Goal: Task Accomplishment & Management: Manage account settings

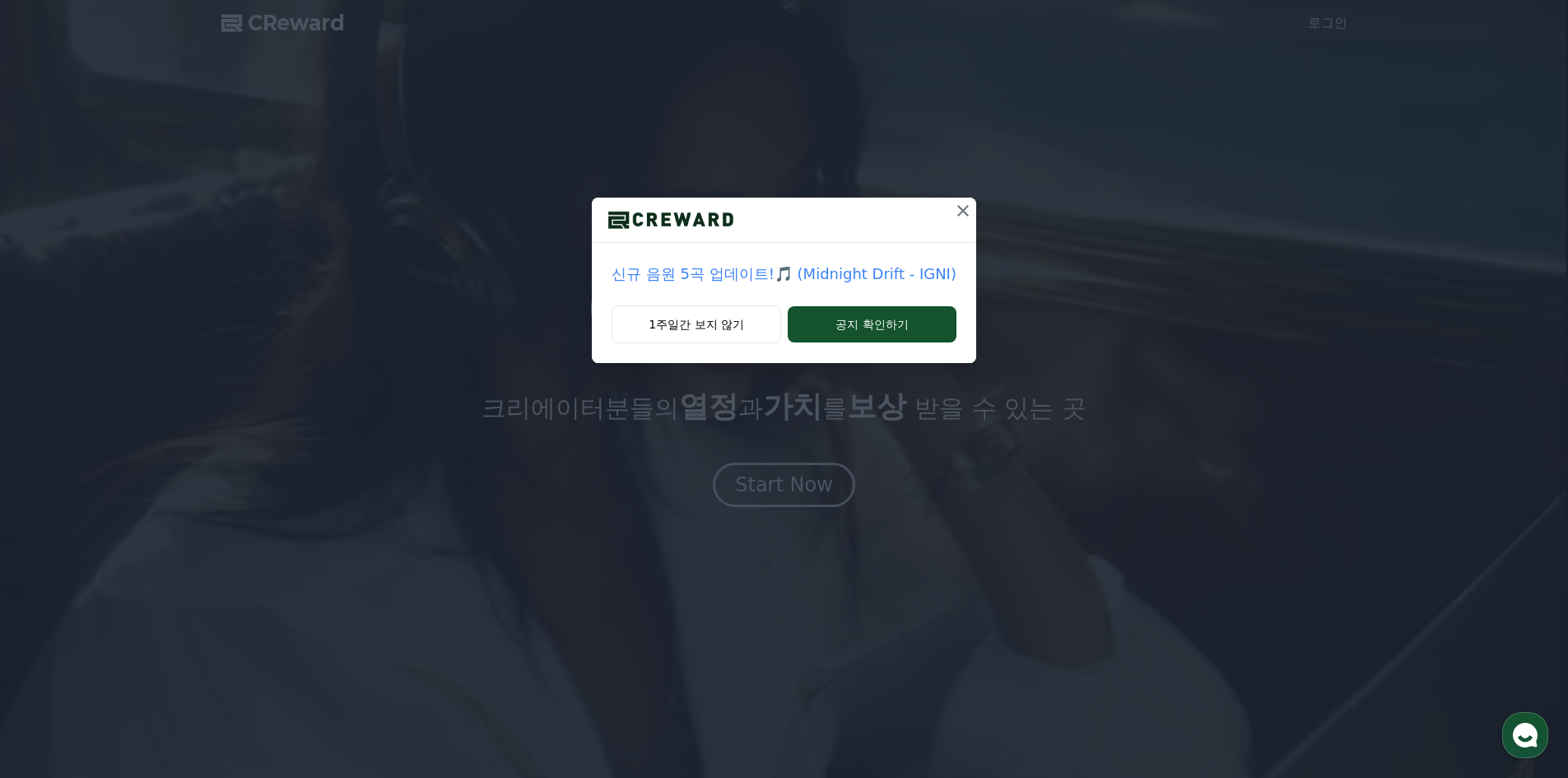
click at [815, 475] on div "신규 음원 5곡 업데이트!🎵 (Midnight Drift - IGNI) 1주일간 보지 않기 공지 확인하기" at bounding box center [784, 389] width 1568 height 778
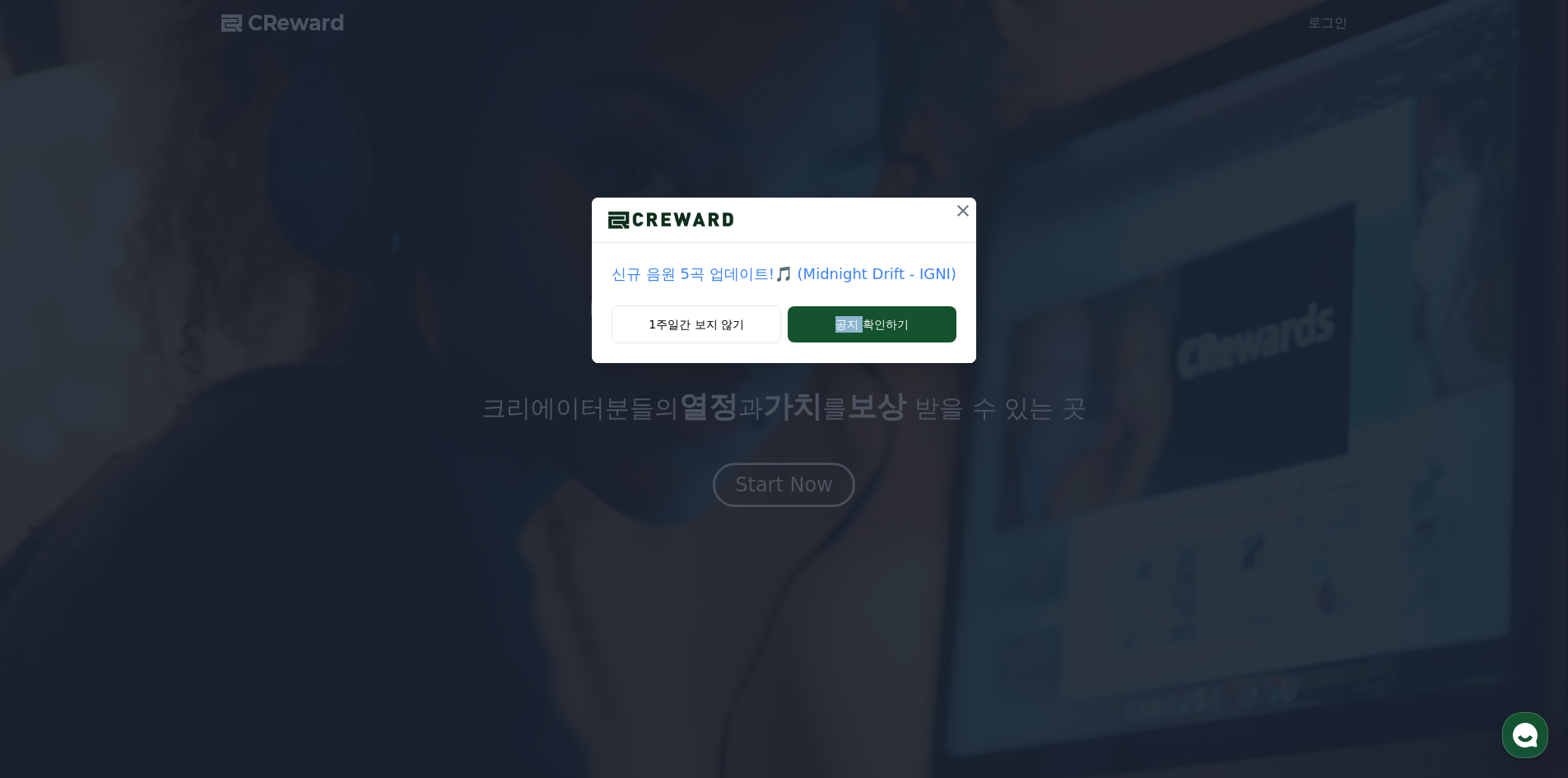
click at [815, 475] on div "신규 음원 5곡 업데이트!🎵 (Midnight Drift - IGNI) 1주일간 보지 않기 공지 확인하기" at bounding box center [784, 389] width 1568 height 778
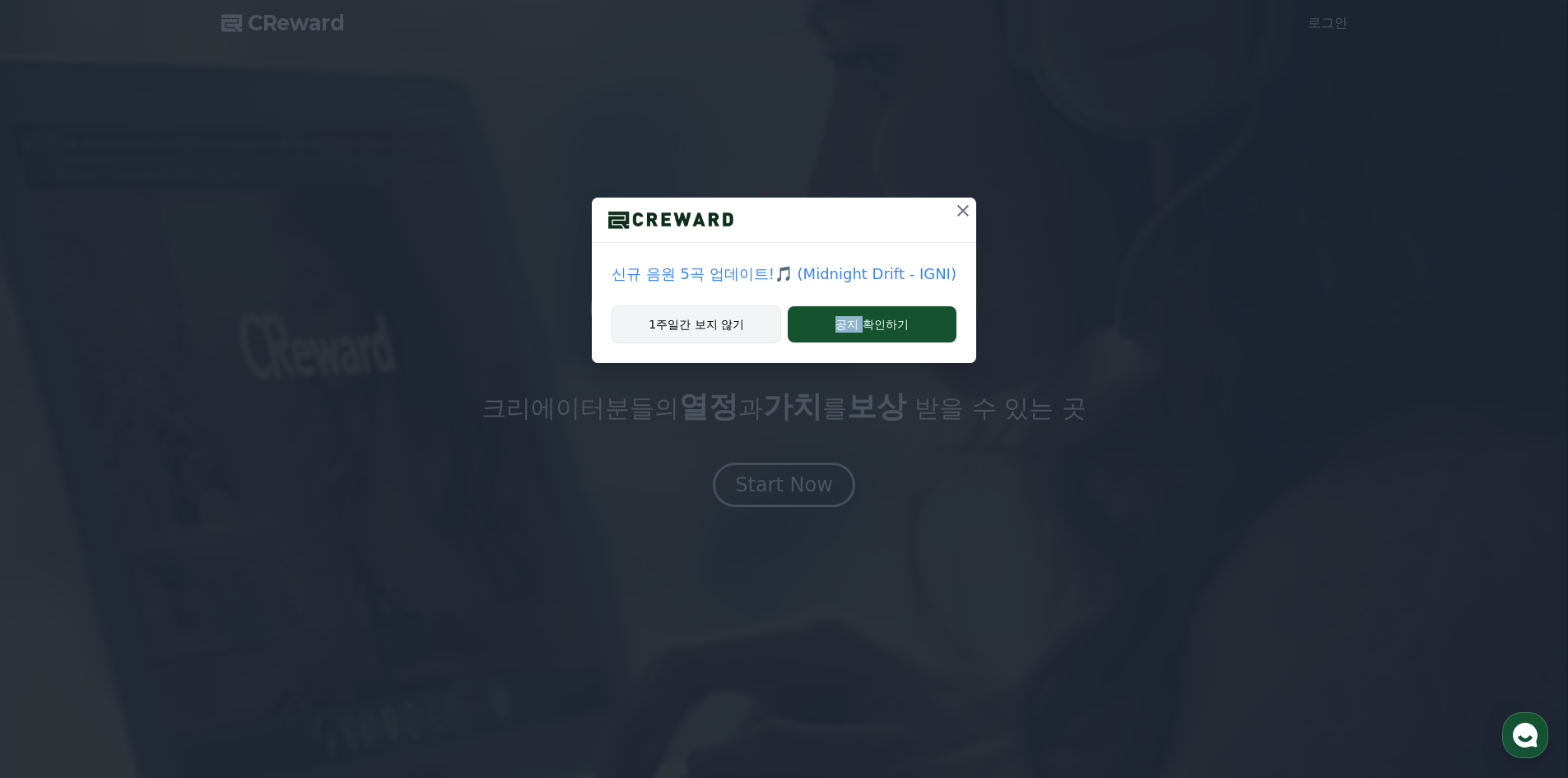
click at [723, 330] on button "1주일간 보지 않기" at bounding box center [696, 325] width 170 height 38
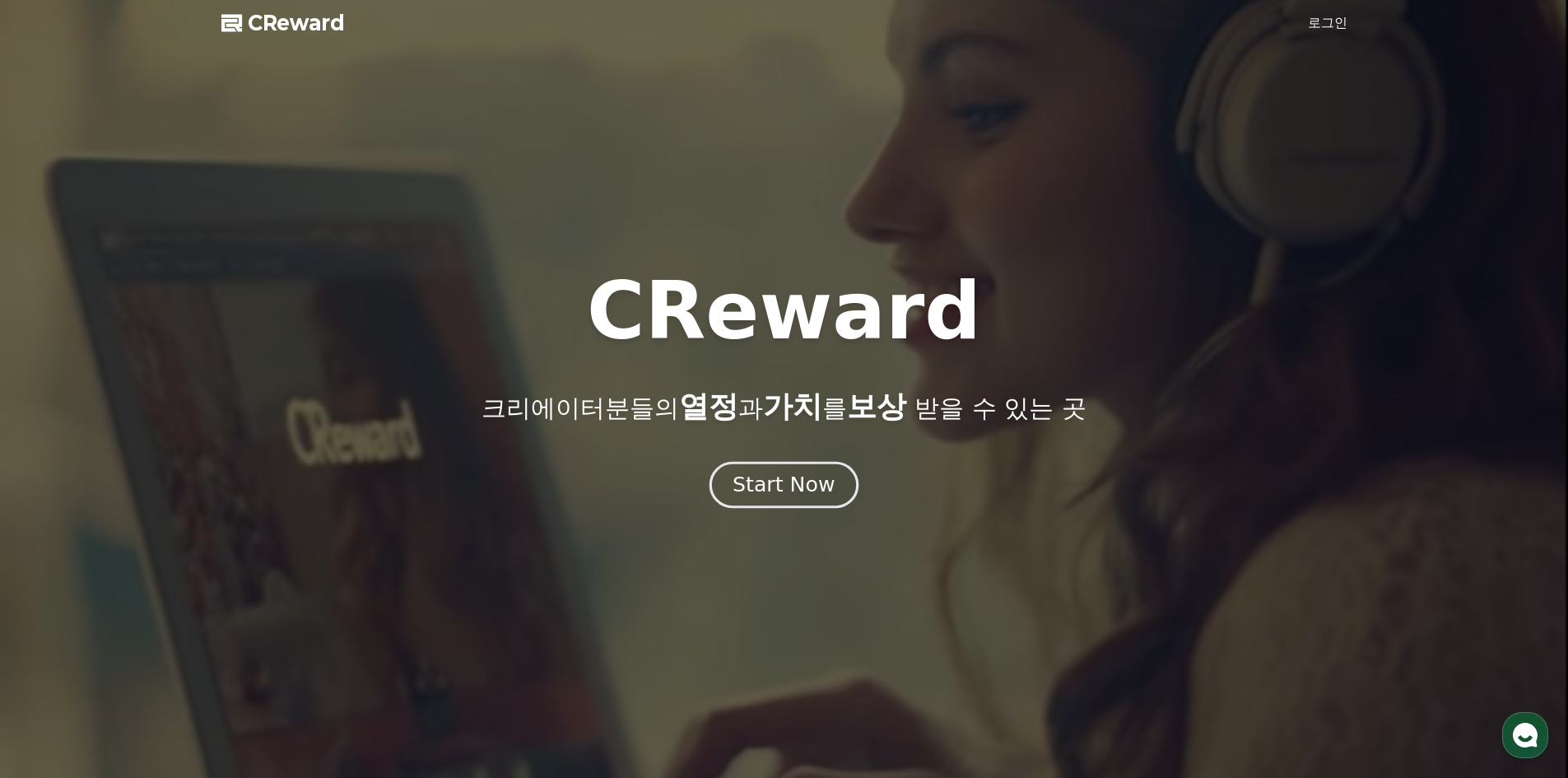
click at [788, 503] on button "Start Now" at bounding box center [784, 483] width 149 height 47
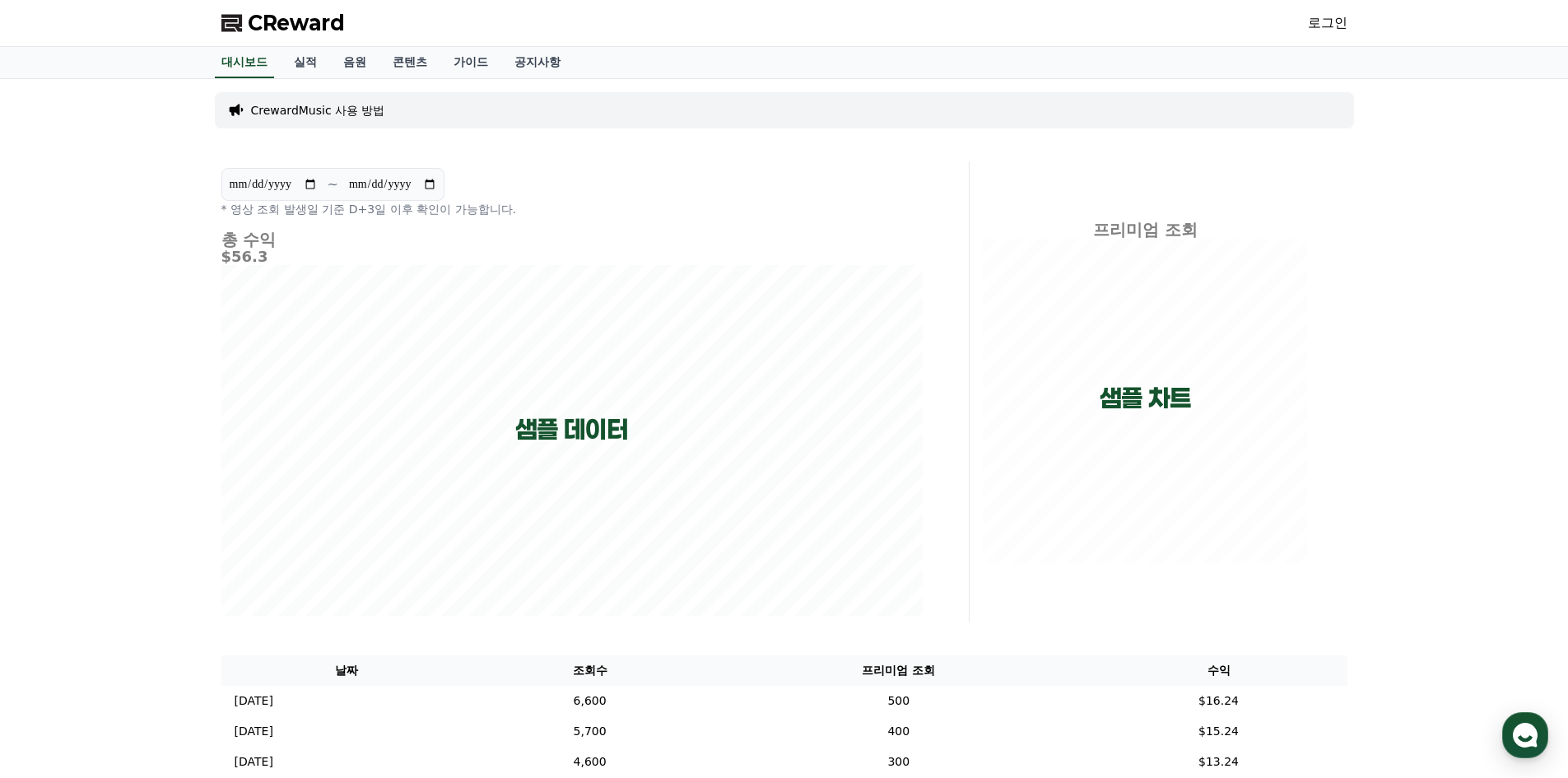
click at [1328, 24] on link "로그인" at bounding box center [1327, 23] width 39 height 20
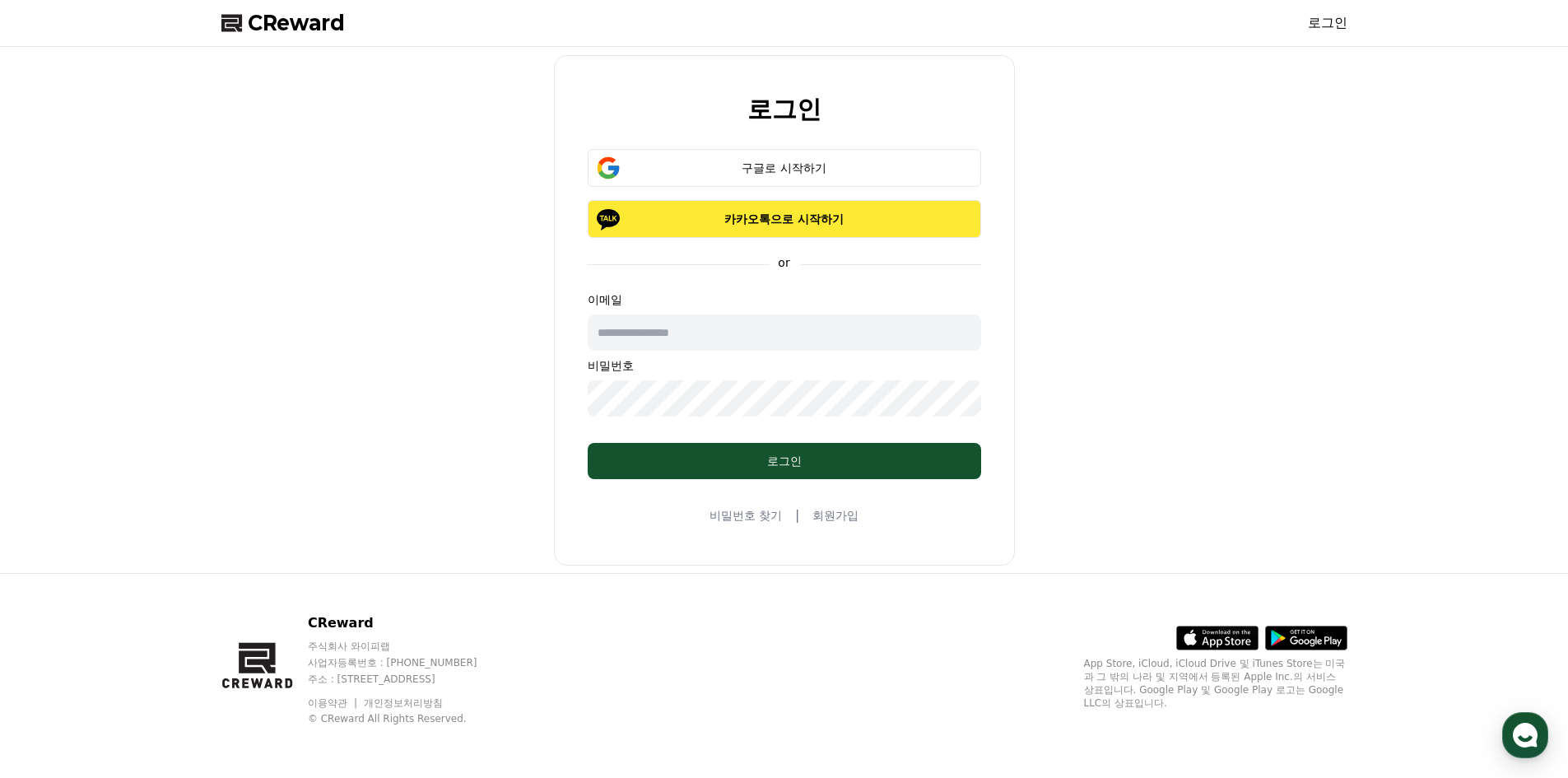
click at [809, 219] on p "카카오톡으로 시작하기" at bounding box center [784, 219] width 346 height 16
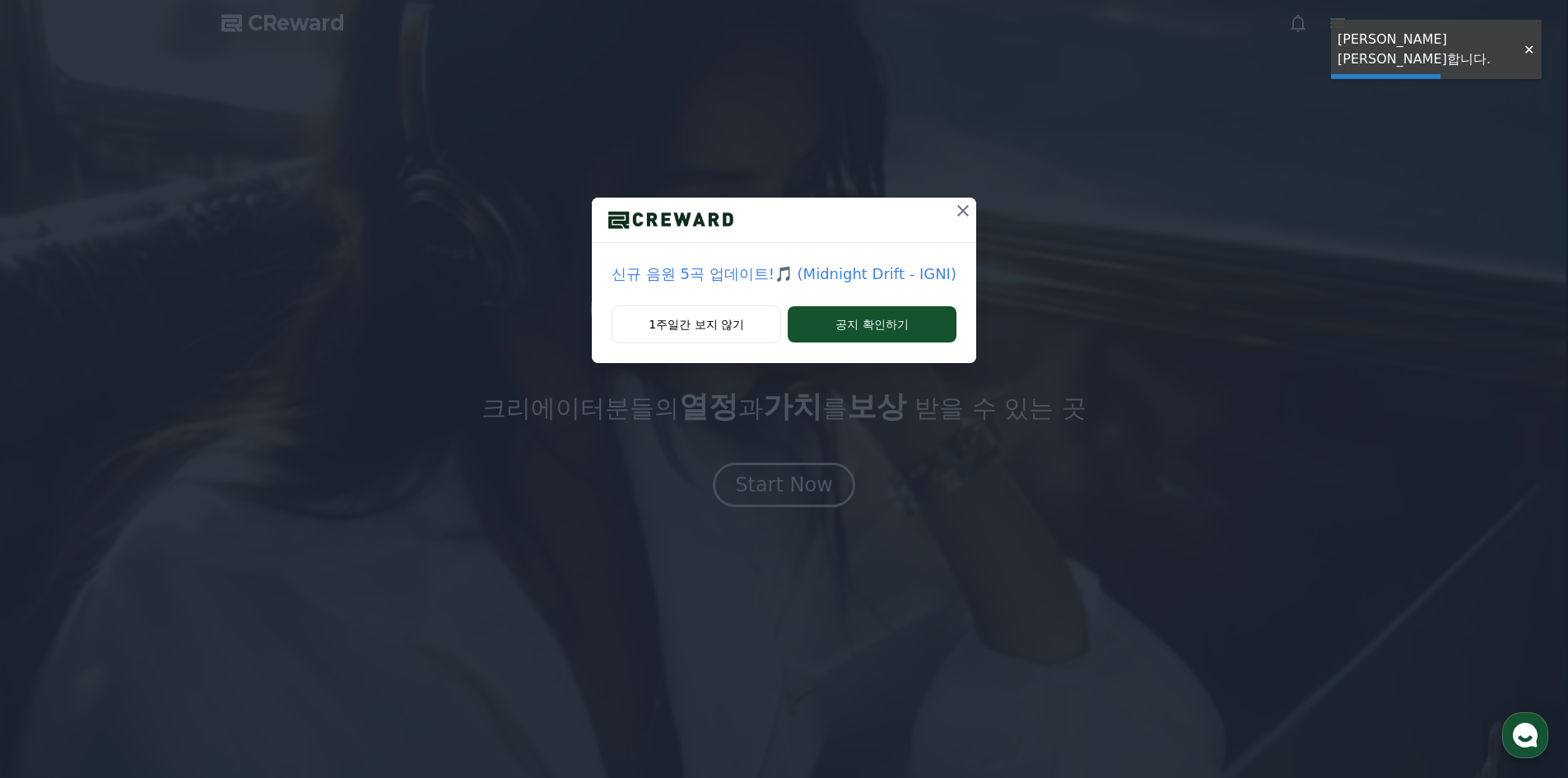
click at [961, 213] on icon at bounding box center [962, 211] width 12 height 12
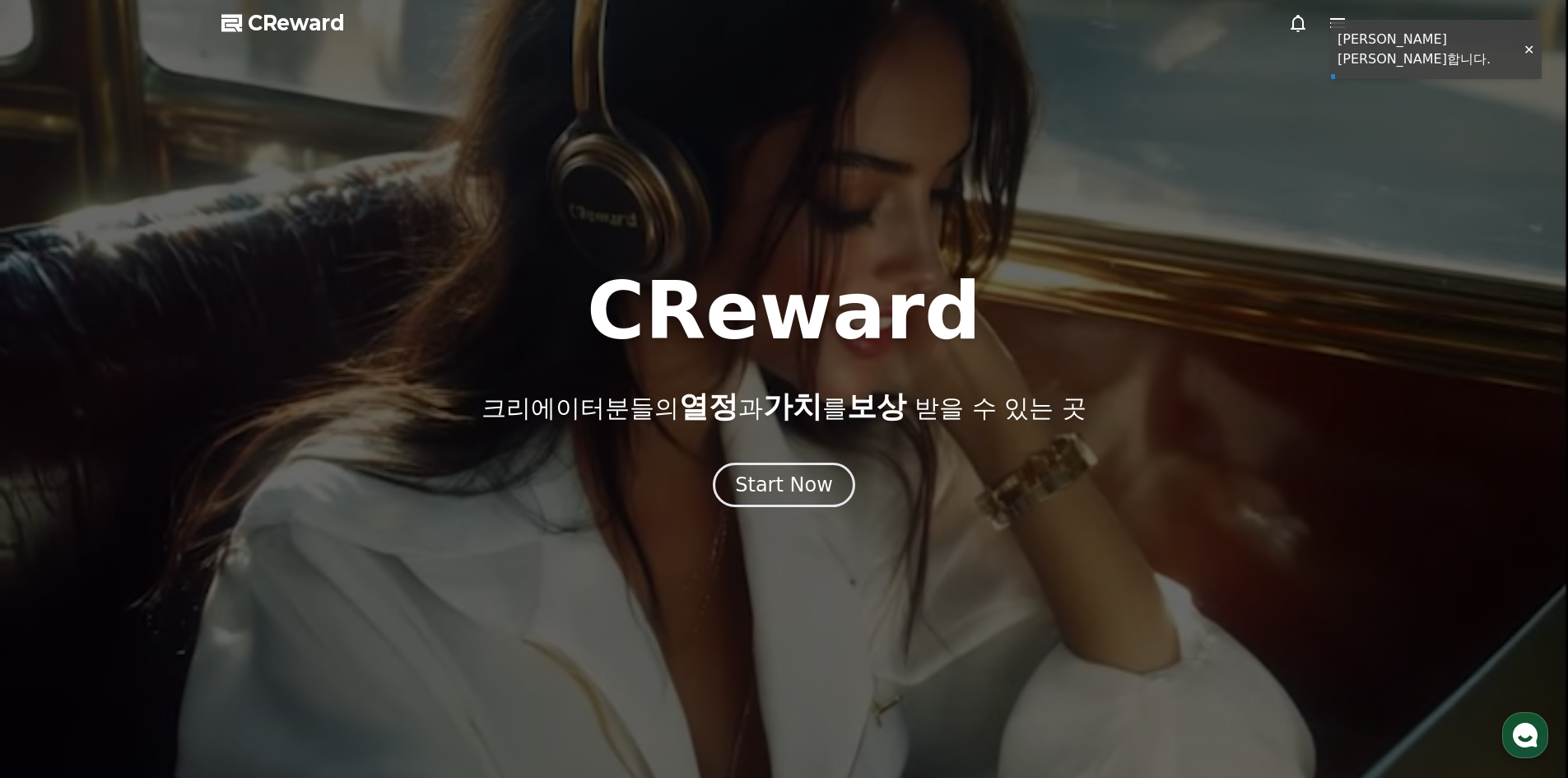
click at [1394, 55] on div at bounding box center [784, 389] width 1568 height 778
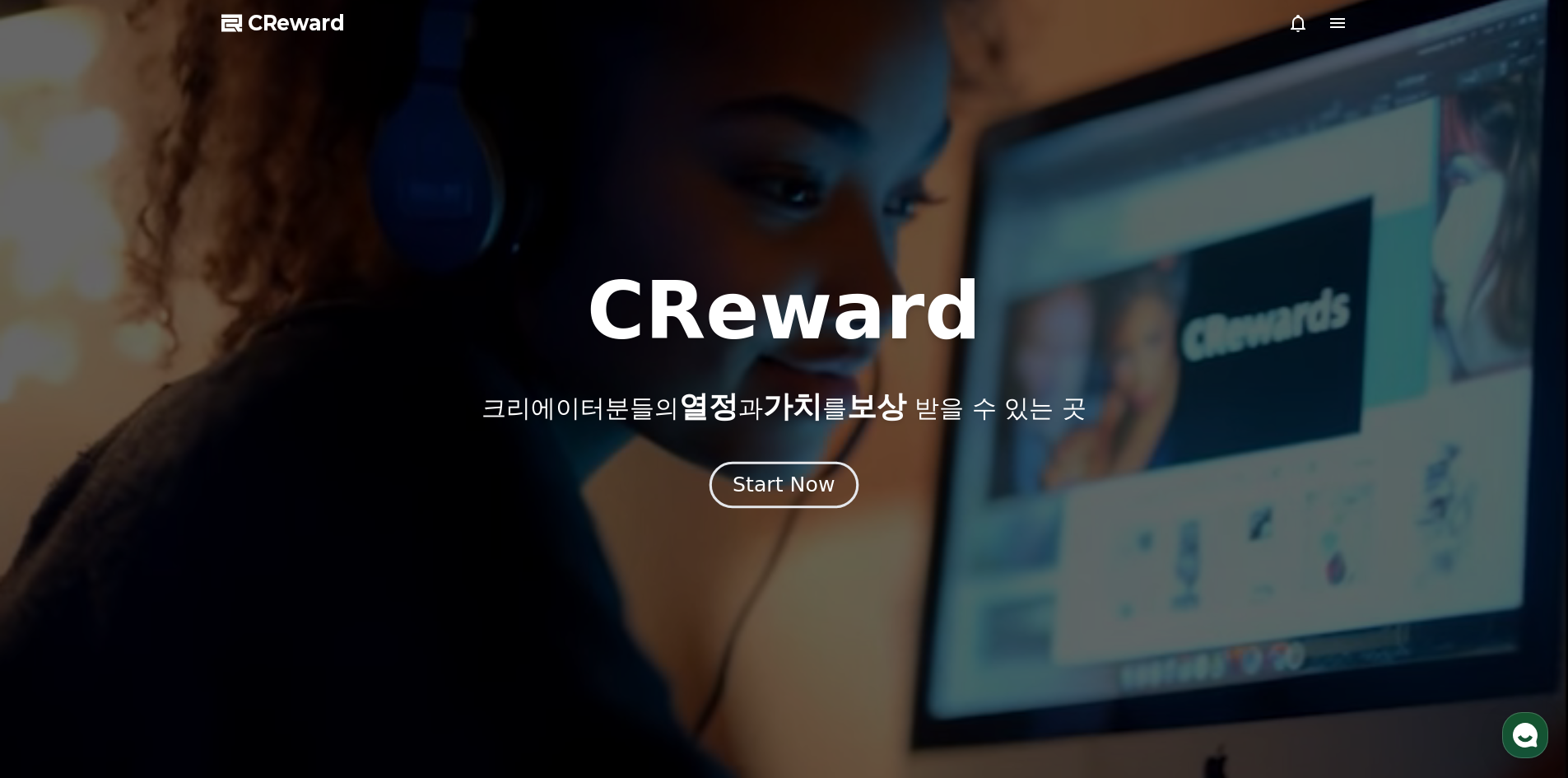
click at [795, 473] on div "Start Now" at bounding box center [784, 484] width 102 height 28
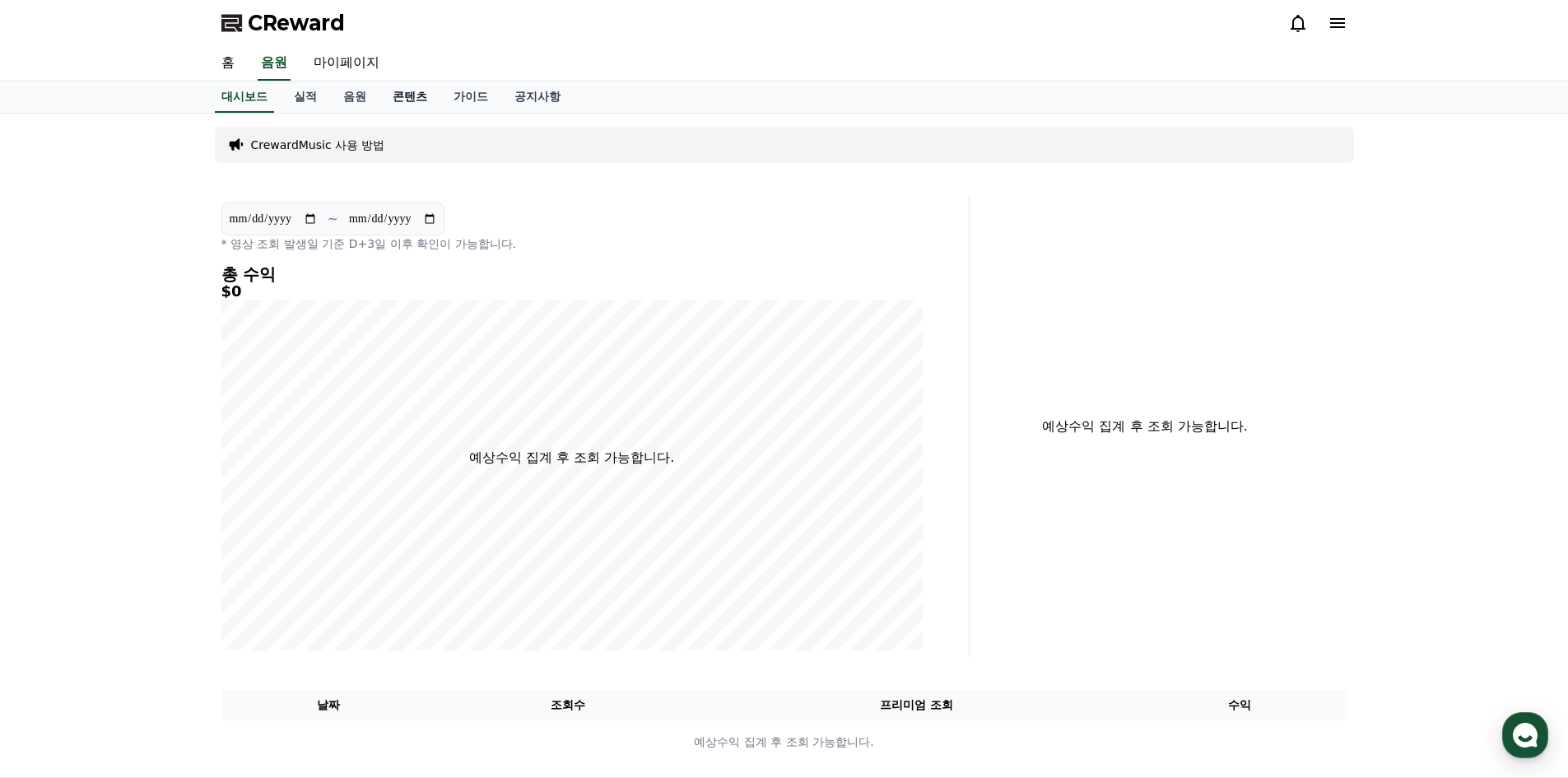
click at [412, 96] on link "콘텐츠" at bounding box center [410, 97] width 61 height 31
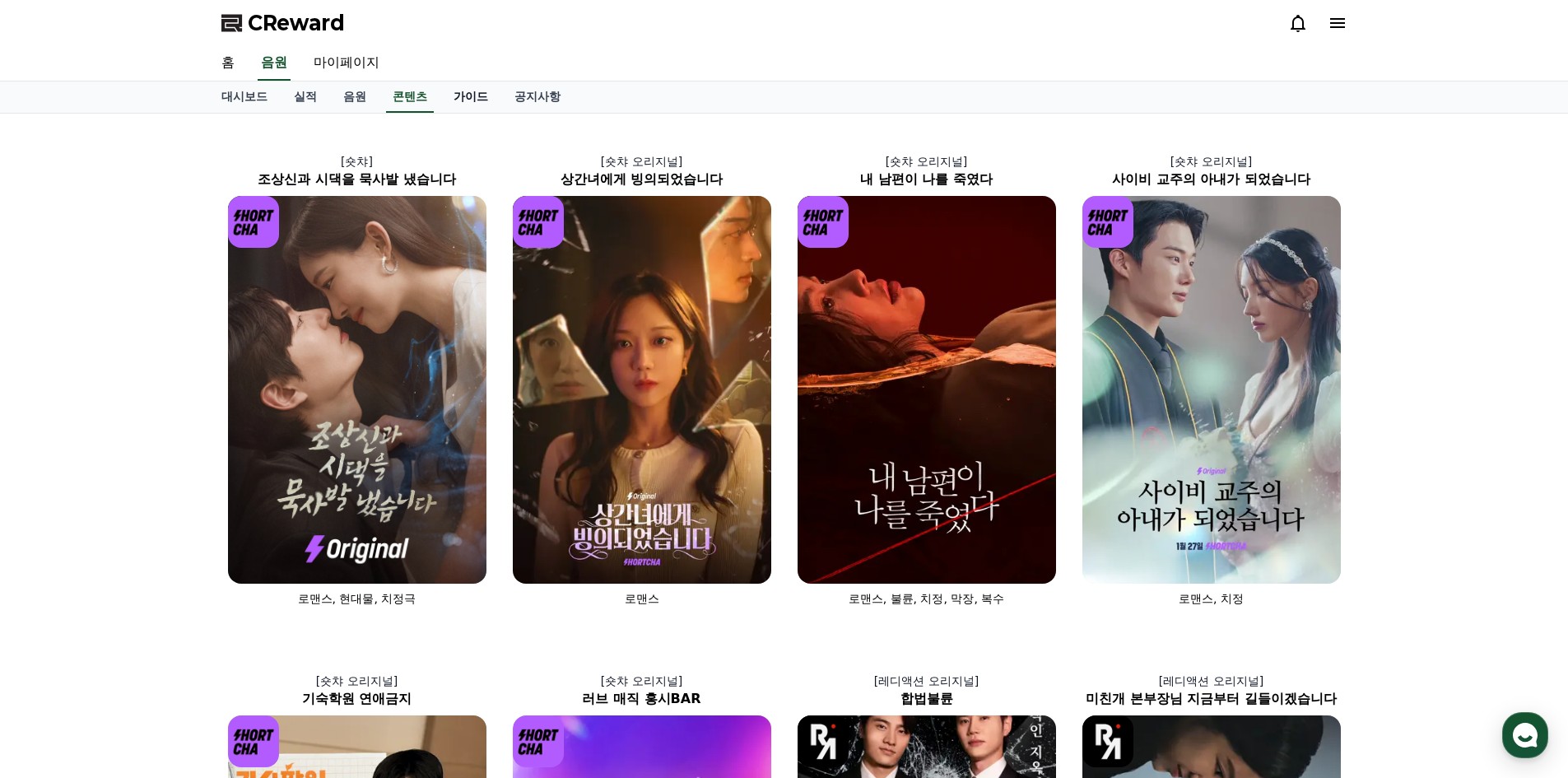
click at [457, 98] on link "가이드" at bounding box center [471, 97] width 61 height 31
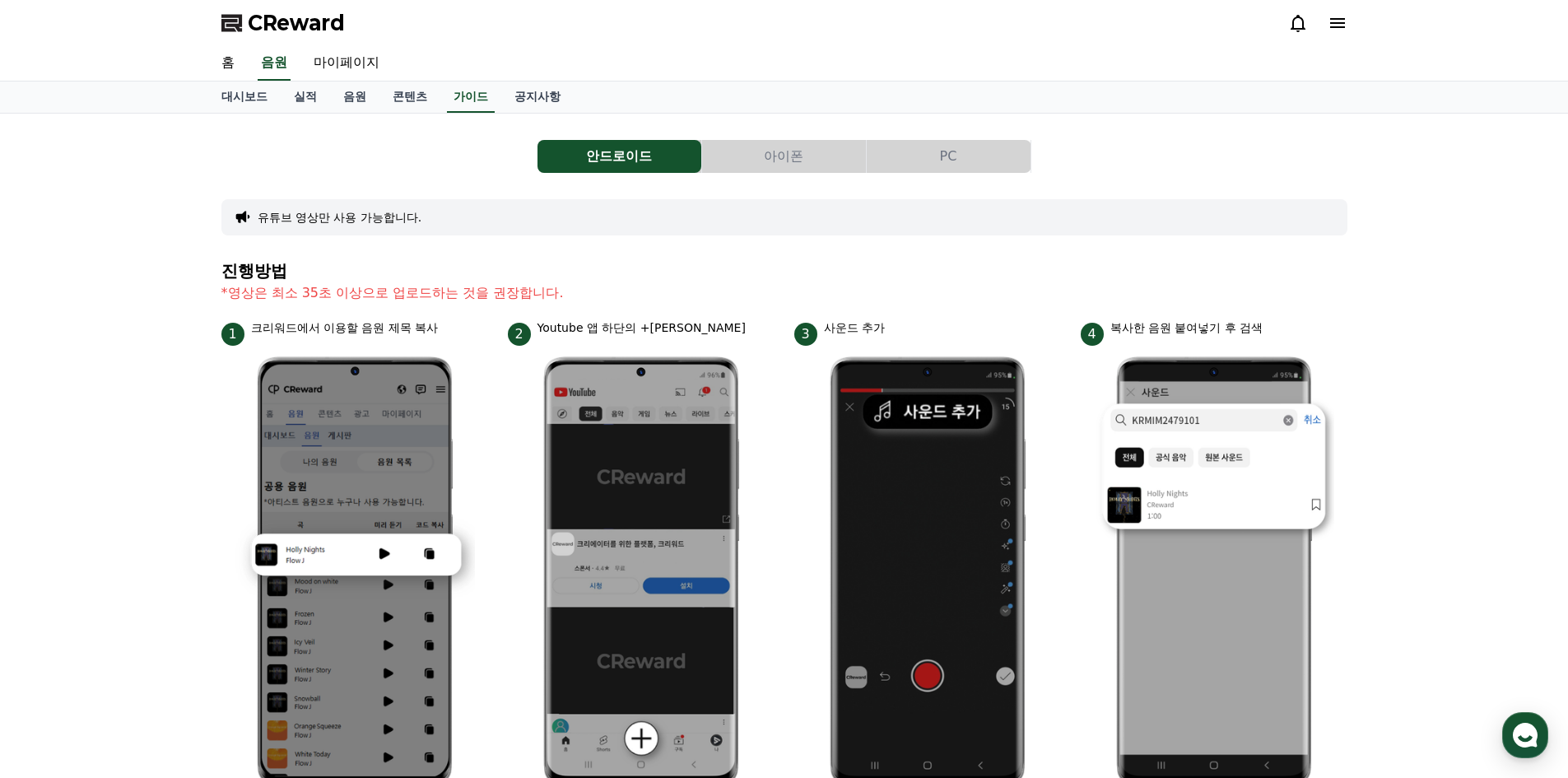
drag, startPoint x: 534, startPoint y: 290, endPoint x: 552, endPoint y: 288, distance: 18.1
click at [552, 288] on p "*영상은 최소 35초 이상으로 업로드하는 것을 권장합니다." at bounding box center [784, 293] width 1126 height 20
click at [645, 284] on p "*영상은 최소 35초 이상으로 업로드하는 것을 권장합니다." at bounding box center [784, 293] width 1126 height 20
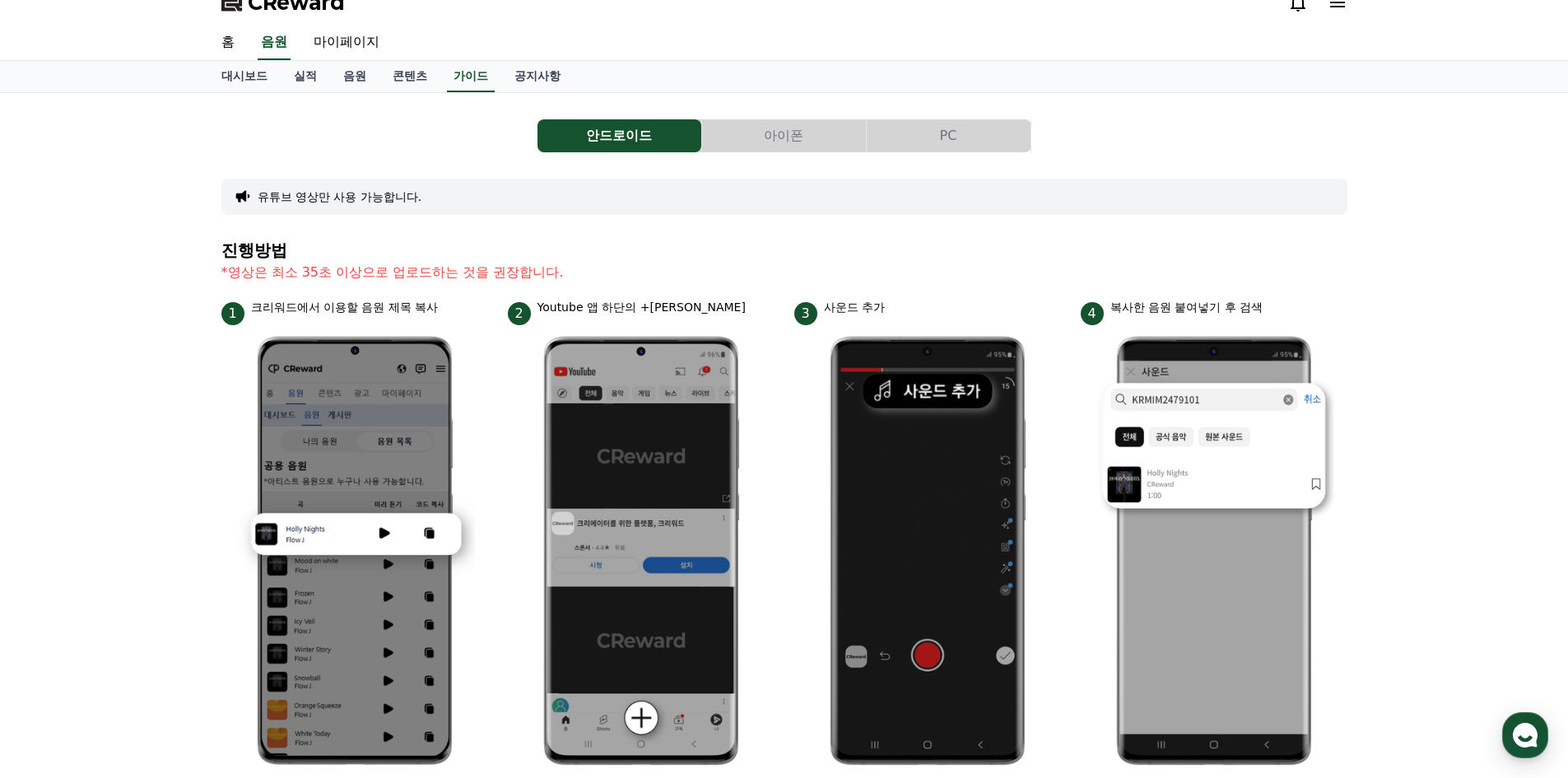
scroll to position [4, 0]
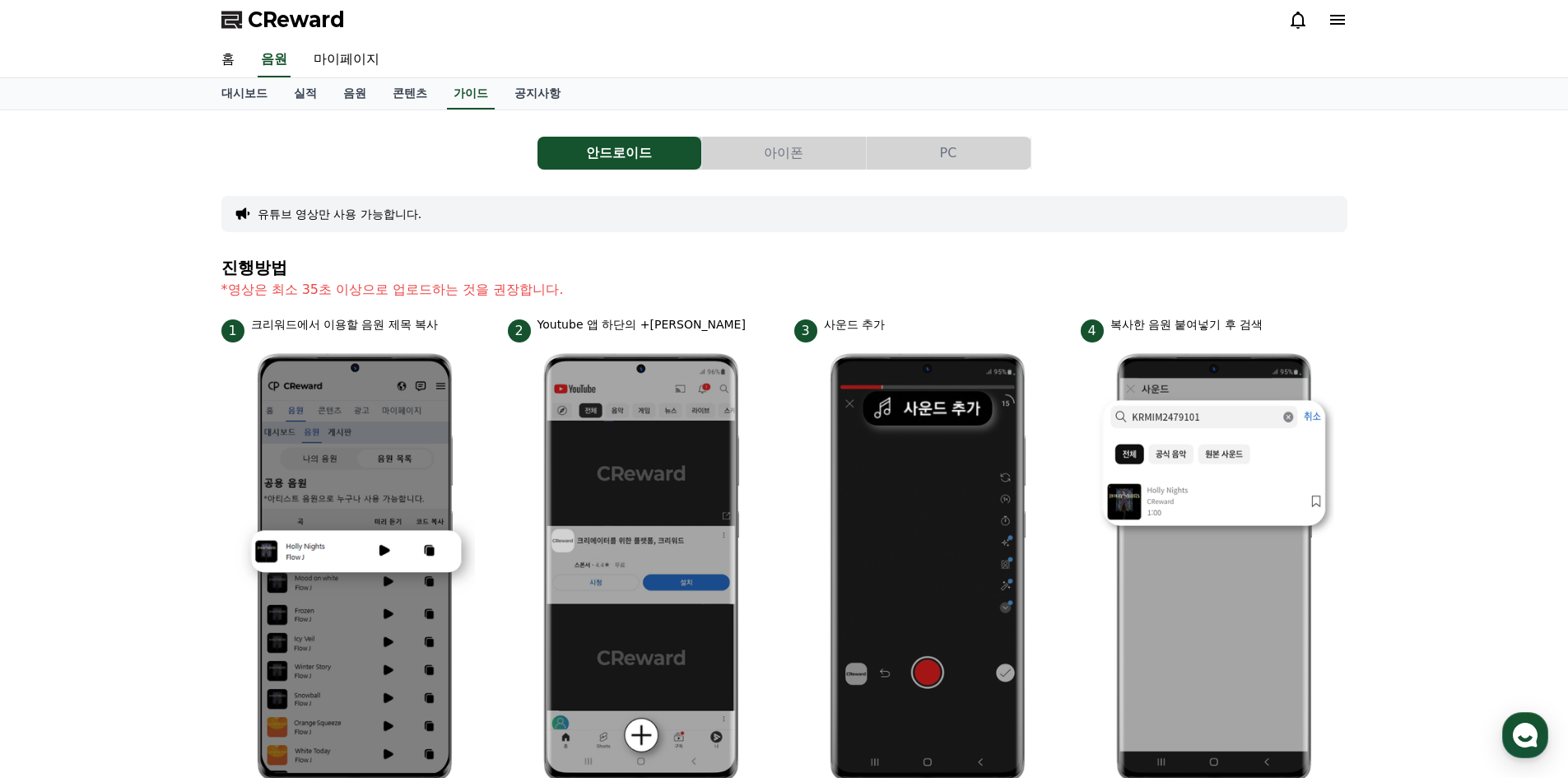
click at [784, 150] on button "아이폰" at bounding box center [784, 153] width 164 height 33
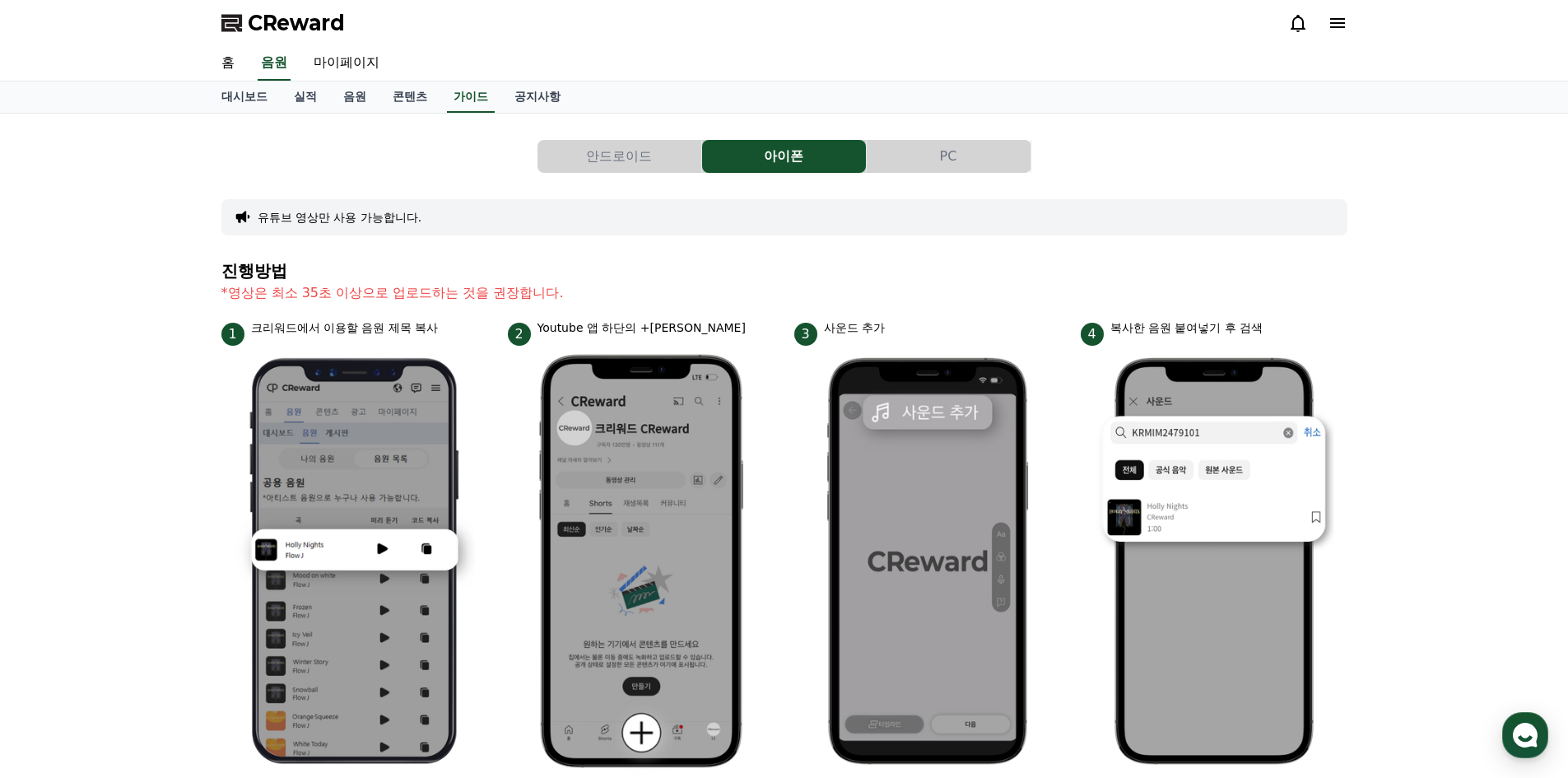
click at [934, 155] on button "PC" at bounding box center [949, 156] width 164 height 33
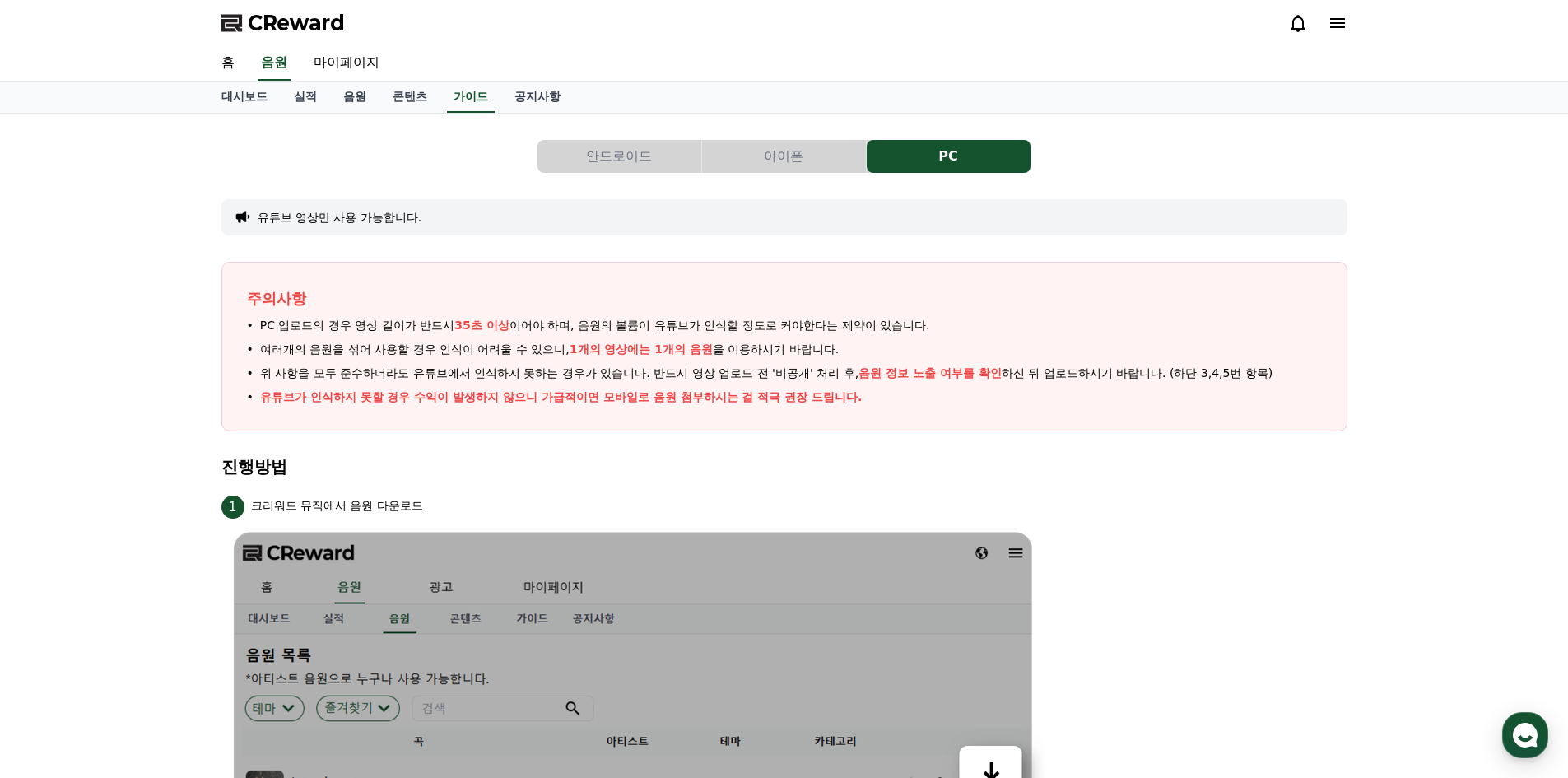
drag, startPoint x: 648, startPoint y: 329, endPoint x: 745, endPoint y: 345, distance: 98.3
click at [745, 345] on ul "PC 업로드의 경우 영상 길이가 반드시 35초 이상 이어야 하며, 음원의 볼륨이 유튜브가 인식할 정도로 커야한다는 제약이 있습니다. 여러개의 …" at bounding box center [784, 360] width 1075 height 88
click at [727, 363] on ul "PC 업로드의 경우 영상 길이가 반드시 35초 이상 이어야 하며, 음원의 볼륨이 유튜브가 인식할 정도로 커야한다는 제약이 있습니다. 여러개의 …" at bounding box center [784, 360] width 1075 height 88
click at [798, 161] on button "아이폰" at bounding box center [784, 156] width 164 height 33
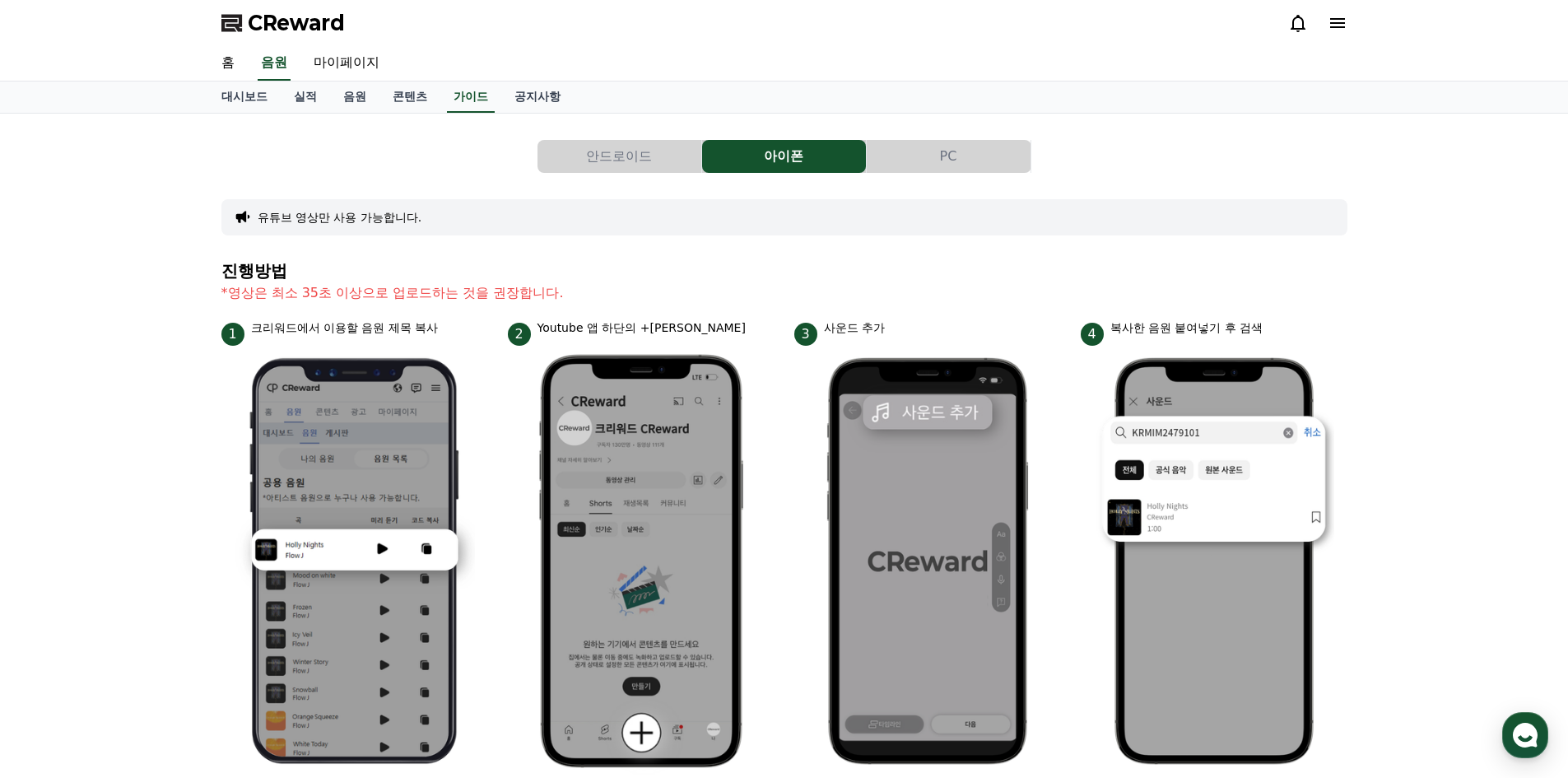
click at [646, 162] on button "안드로이드" at bounding box center [619, 156] width 164 height 33
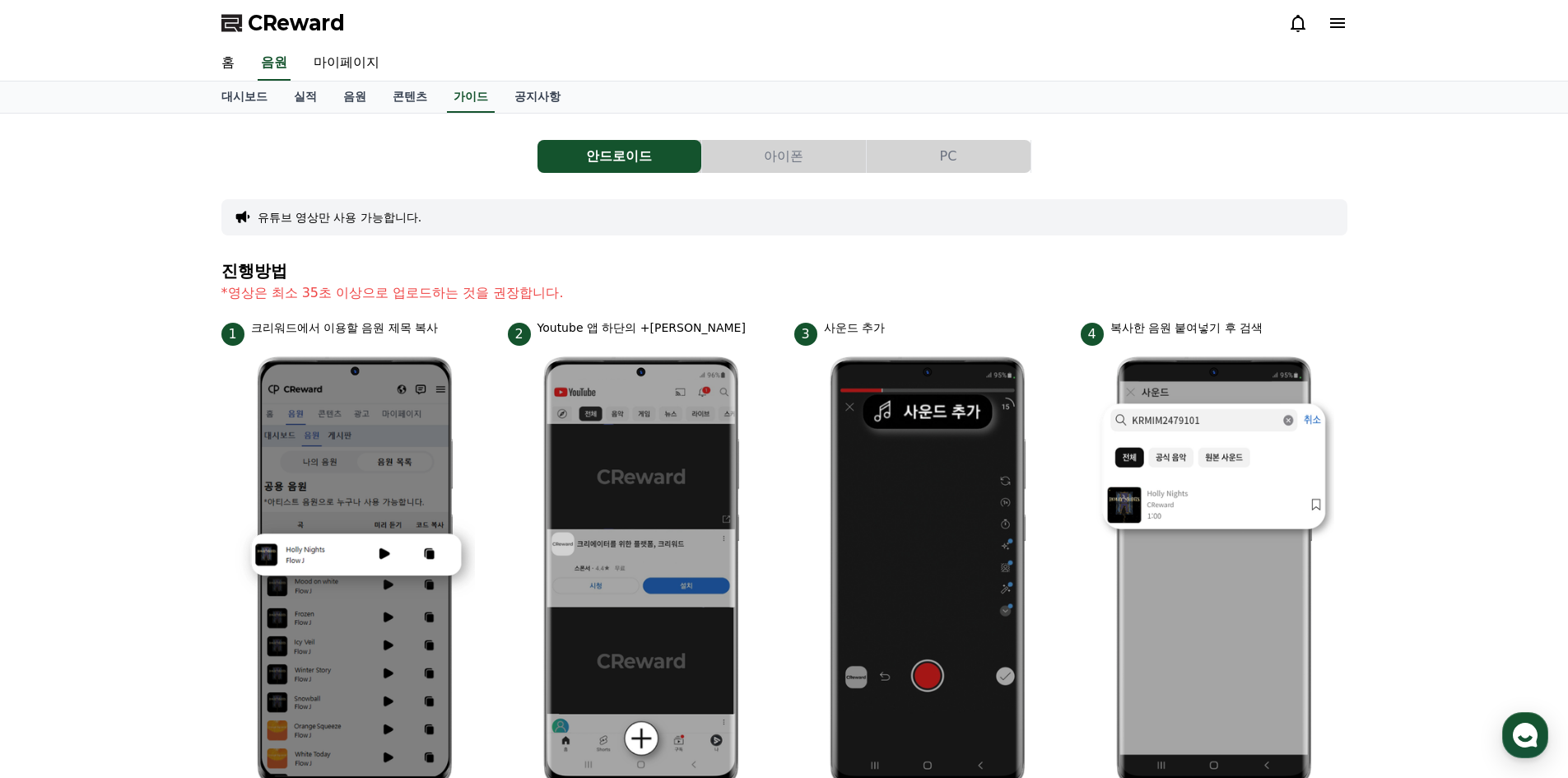
click at [975, 154] on button "PC" at bounding box center [949, 156] width 164 height 33
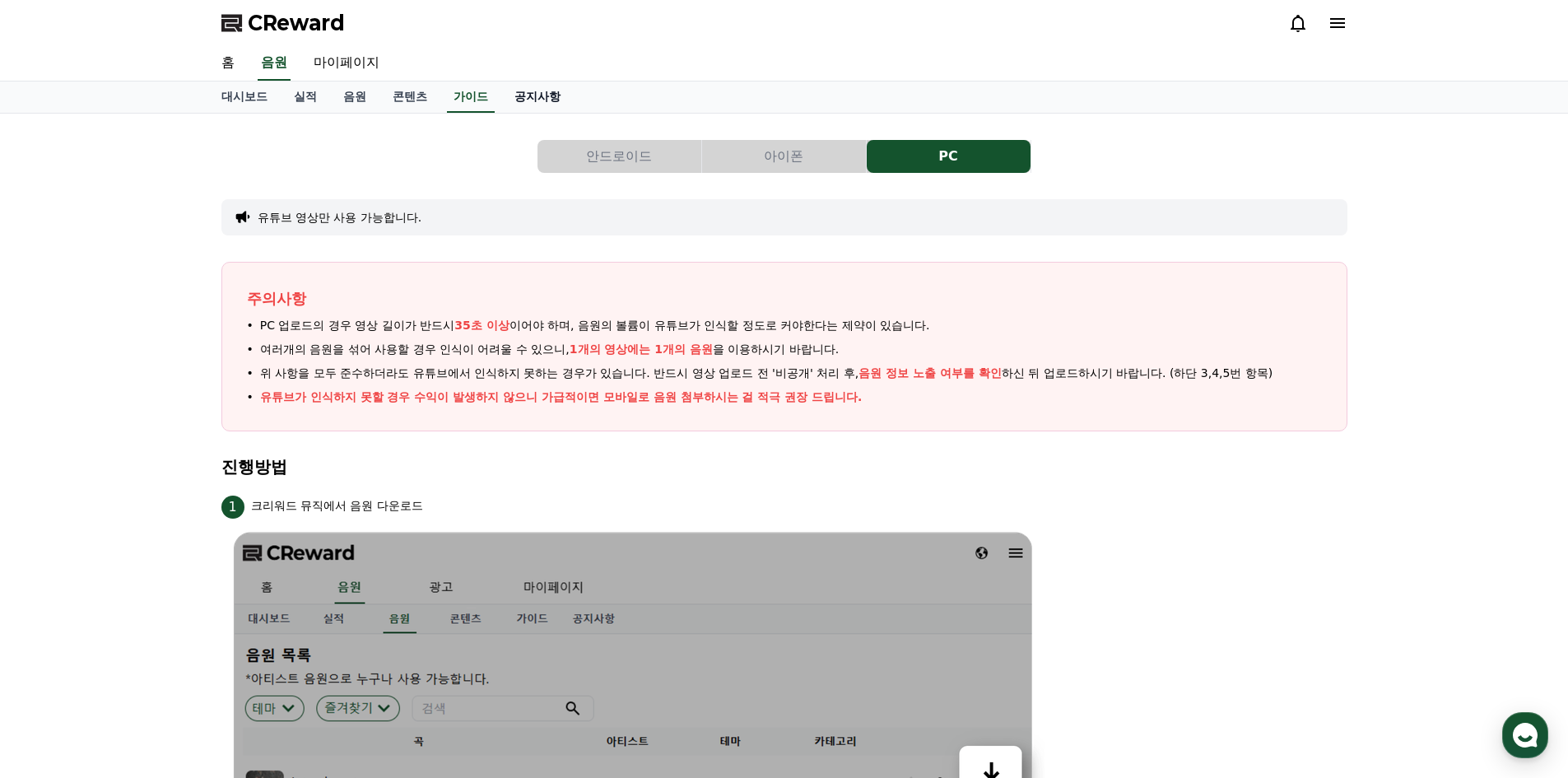
click at [522, 104] on link "공지사항" at bounding box center [536, 97] width 72 height 31
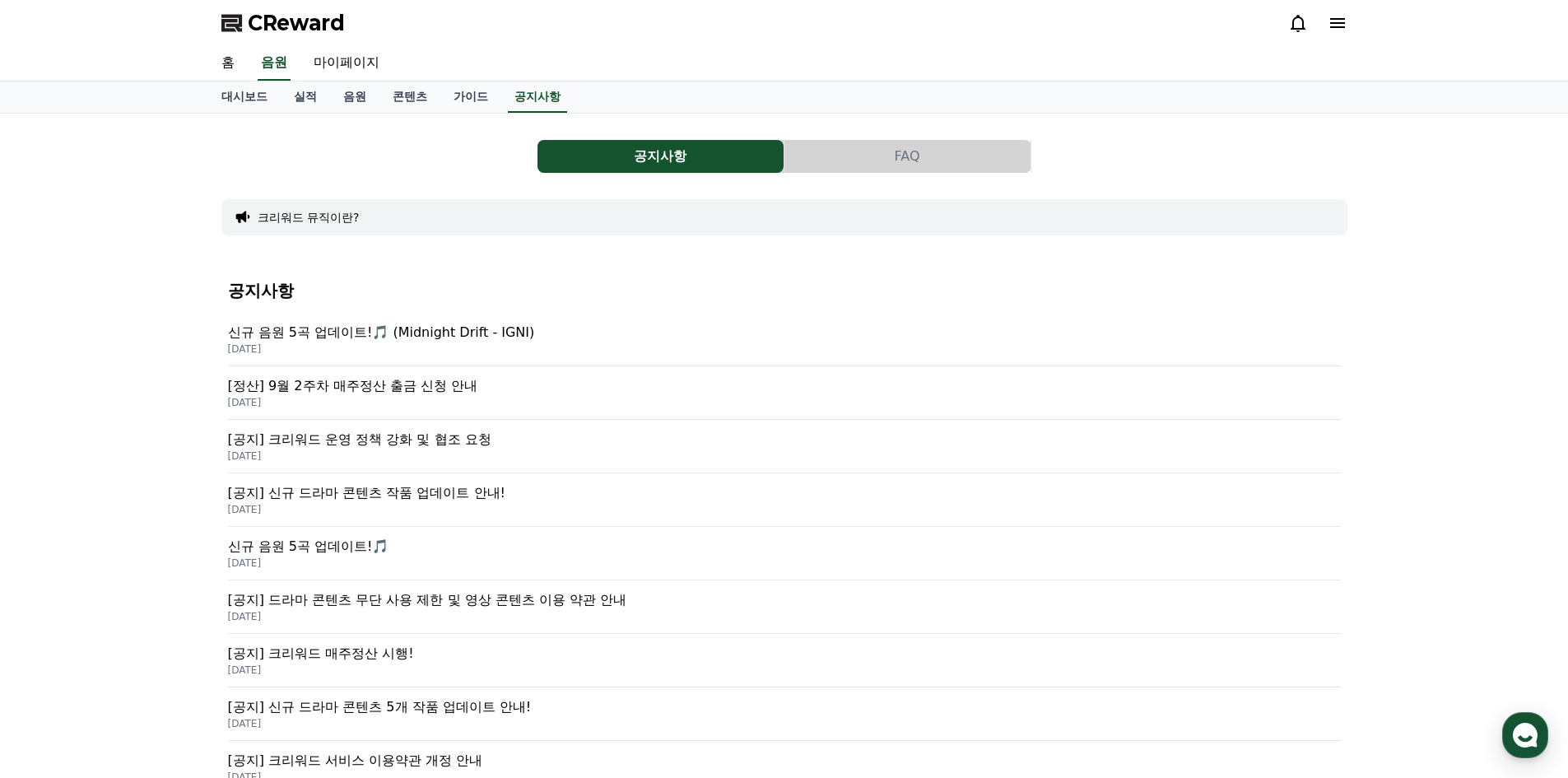
click at [471, 400] on p "2025-09-17" at bounding box center [784, 402] width 1113 height 13
click at [574, 594] on p "[공지] 드라마 콘텐츠 무단 사용 제한 및 영상 콘텐츠 이용 약관 안내" at bounding box center [784, 600] width 1113 height 20
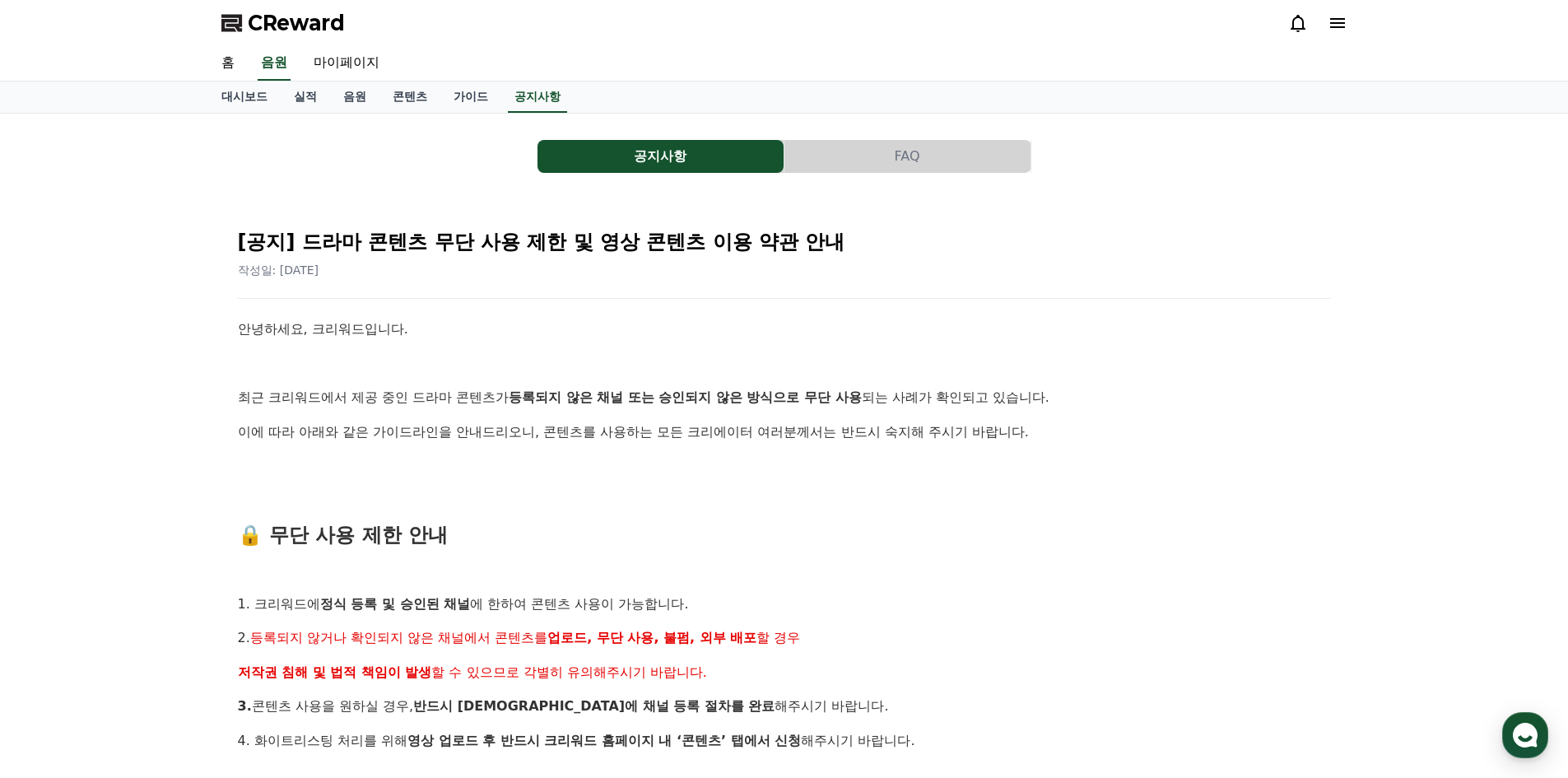
drag, startPoint x: 514, startPoint y: 395, endPoint x: 732, endPoint y: 423, distance: 219.8
click at [723, 422] on p "이에 따라 아래와 같은 가이드라인을 안내드리오니, 콘텐츠를 사용하는 모든 크리에이터 여러분께서는 반드시 숙지해 주시기 바랍니다." at bounding box center [784, 431] width 1093 height 21
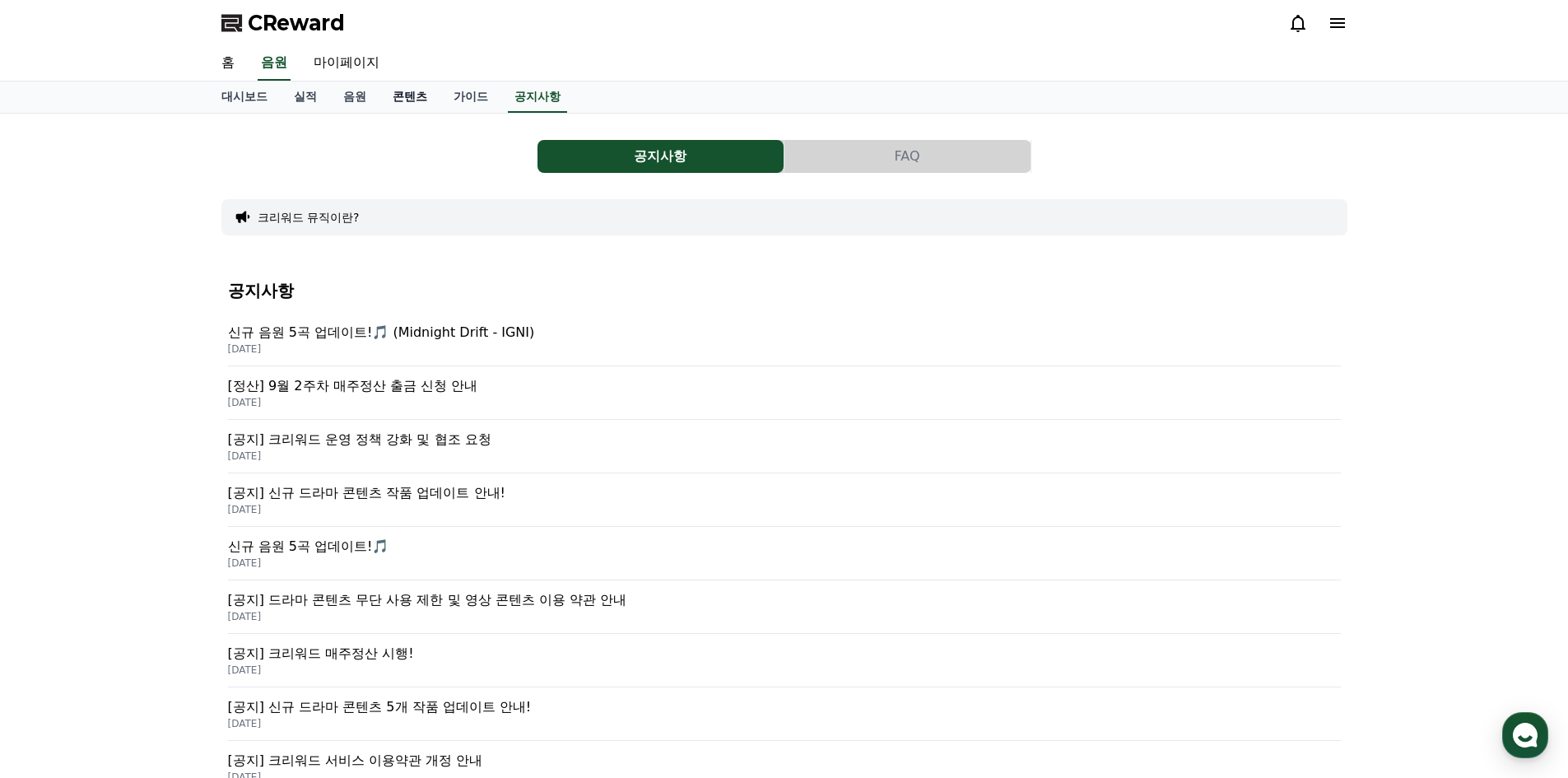
click at [400, 104] on link "콘텐츠" at bounding box center [410, 97] width 61 height 31
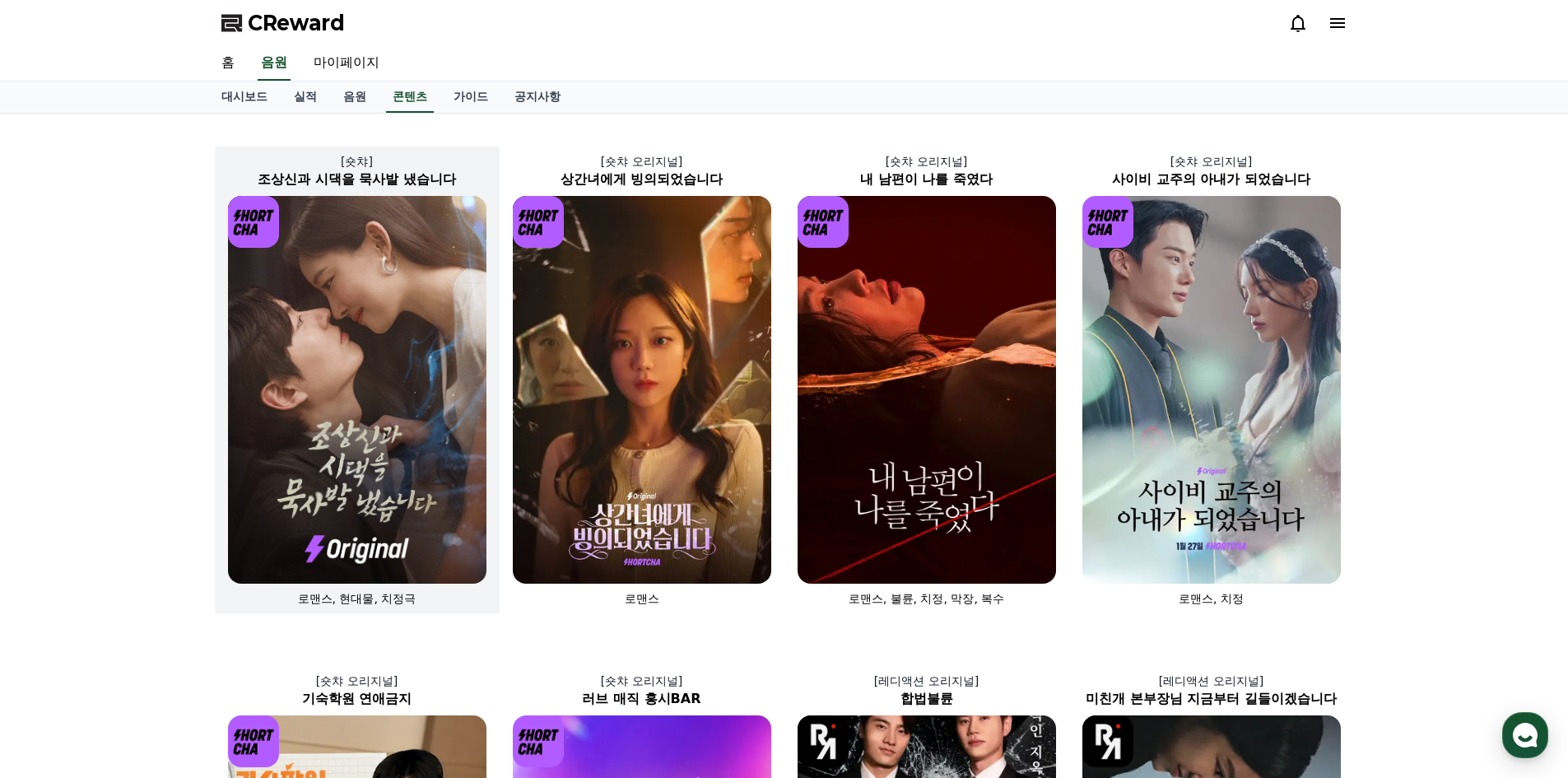
click at [361, 266] on img at bounding box center [357, 389] width 258 height 388
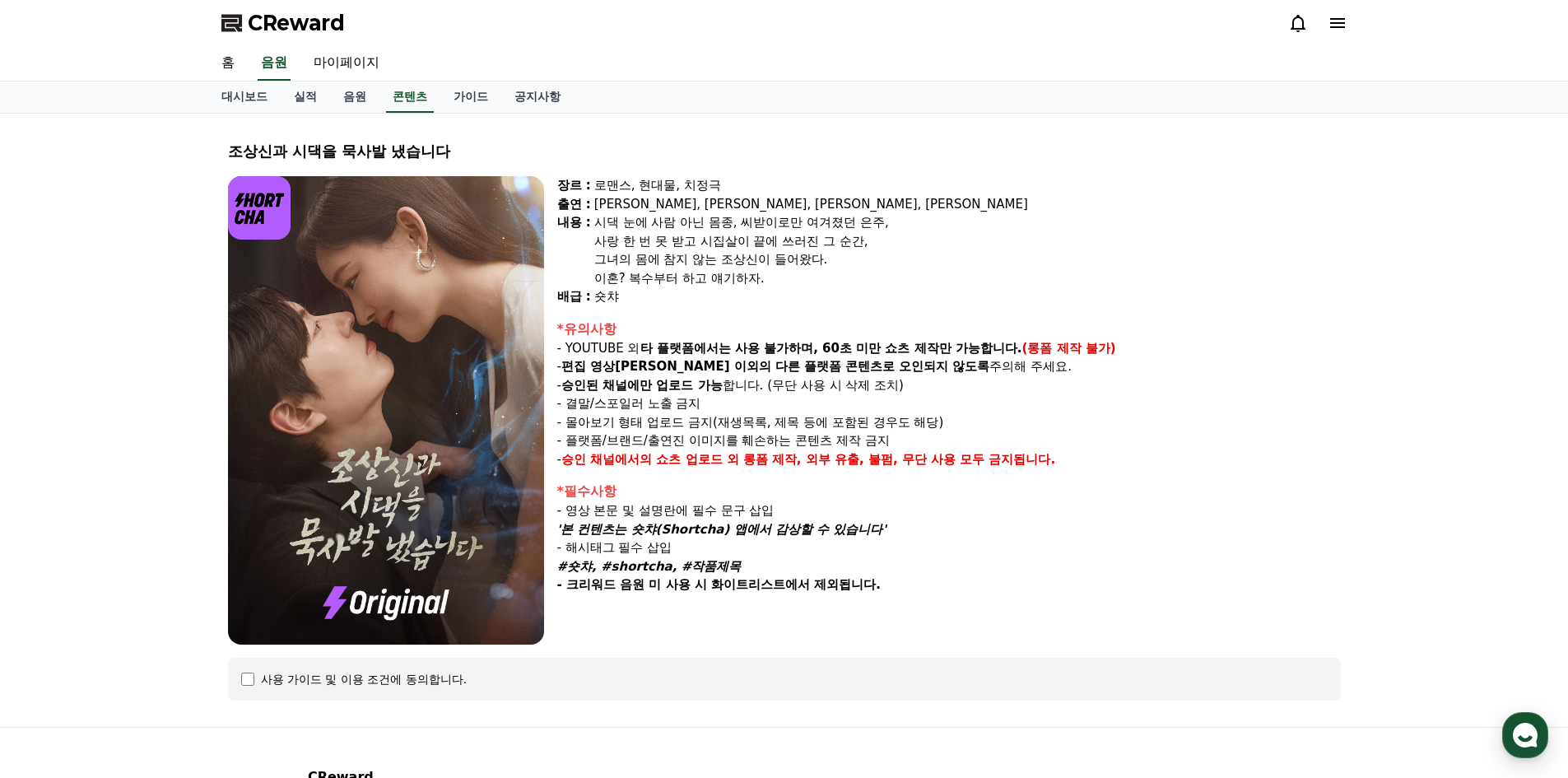
drag, startPoint x: 702, startPoint y: 358, endPoint x: 773, endPoint y: 384, distance: 75.6
click at [772, 384] on div "*유의사항 - YOUTUBE 외 타 플랫폼에서는 사용 불가하며, 60초 미만 쇼츠 제작만 가능합니다. (롱폼 제작 불가) - 편집 영상이 숏챠…" at bounding box center [949, 394] width 784 height 150
click at [829, 387] on p "- 승인된 채널에만 업로드 가능 합니다. (무단 사용 시 삭제 조치)" at bounding box center [949, 385] width 784 height 19
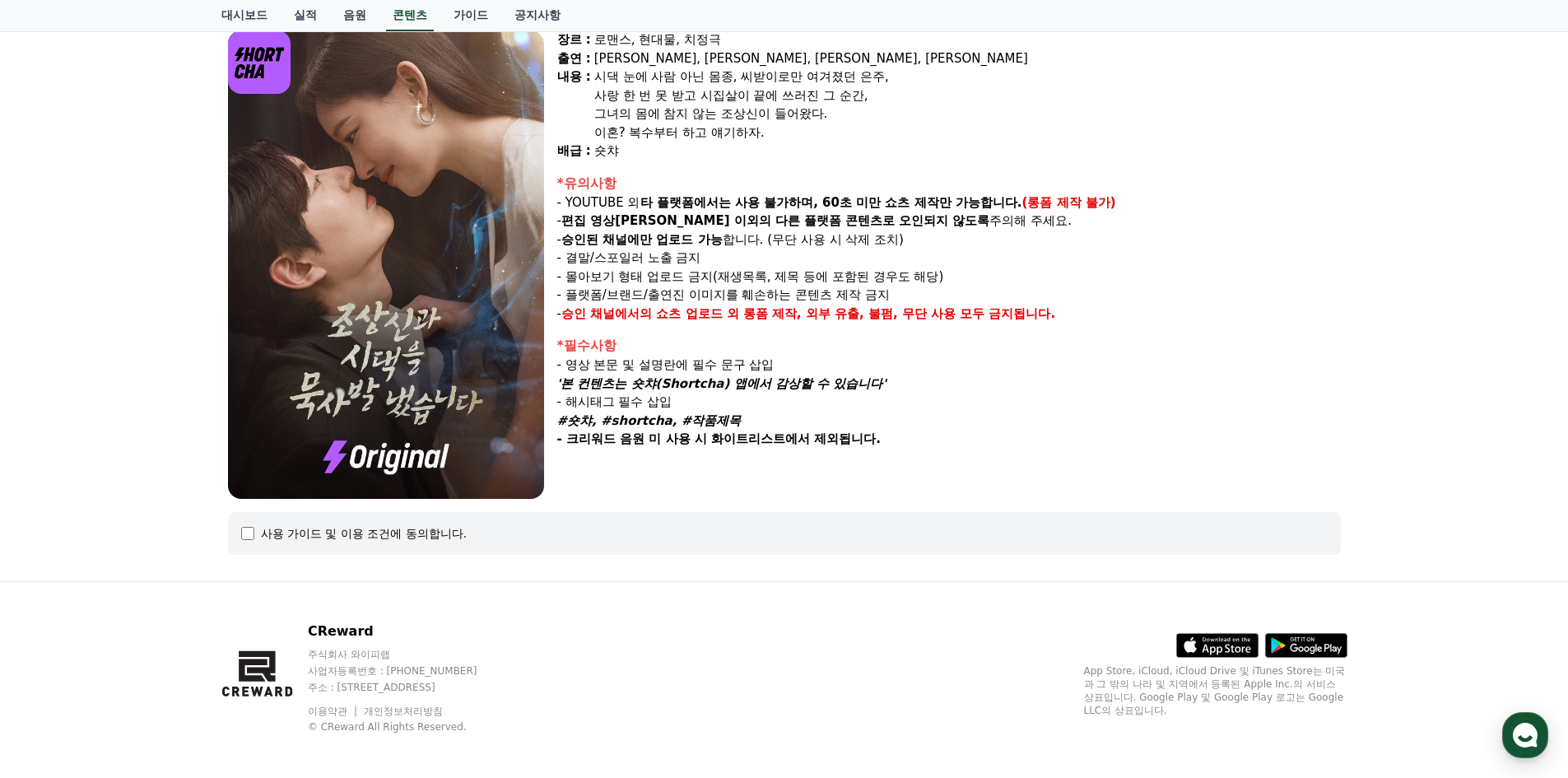
scroll to position [154, 0]
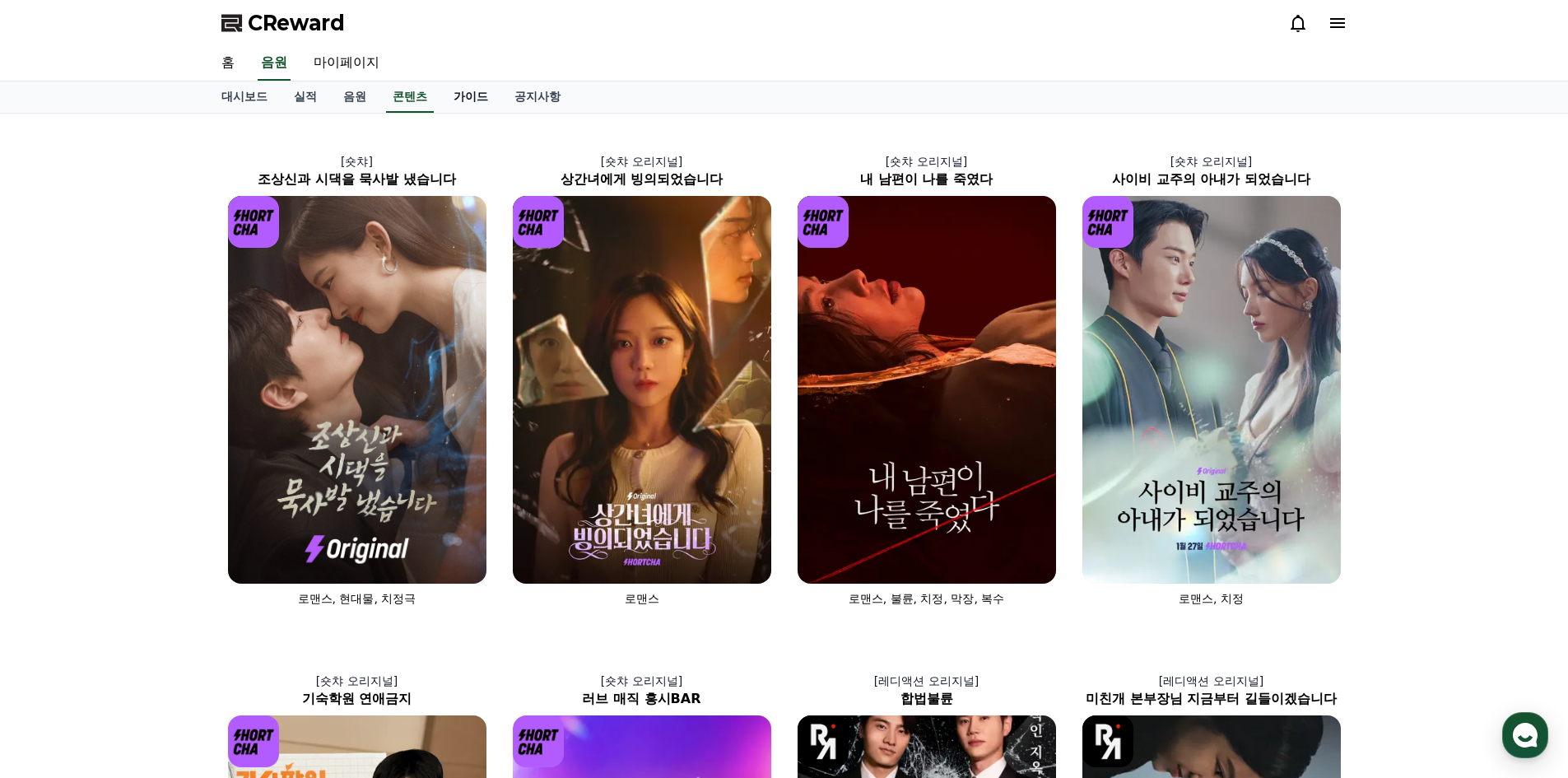
click at [481, 93] on link "가이드" at bounding box center [471, 97] width 61 height 31
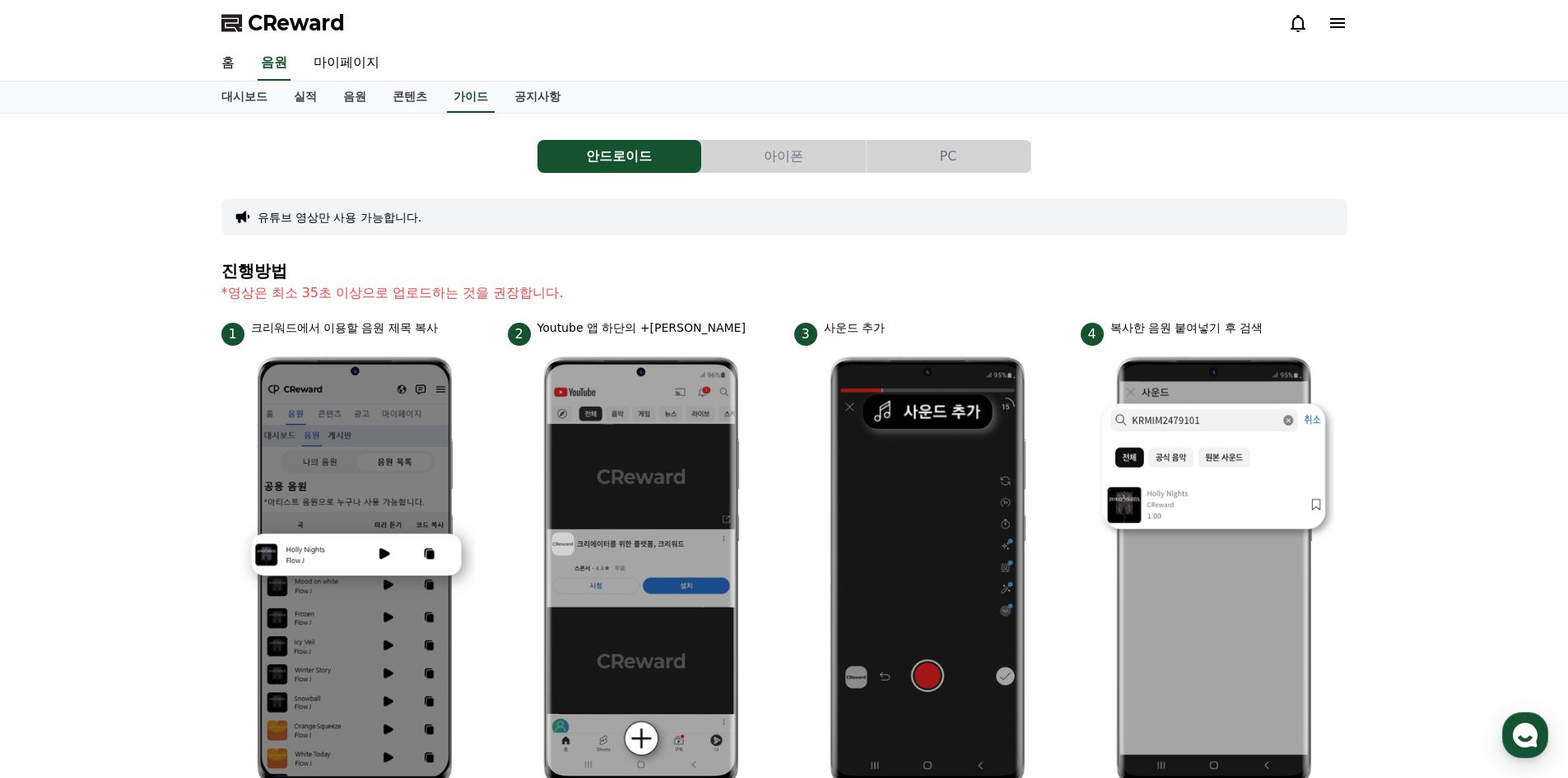
click at [333, 109] on link "음원" at bounding box center [355, 97] width 49 height 31
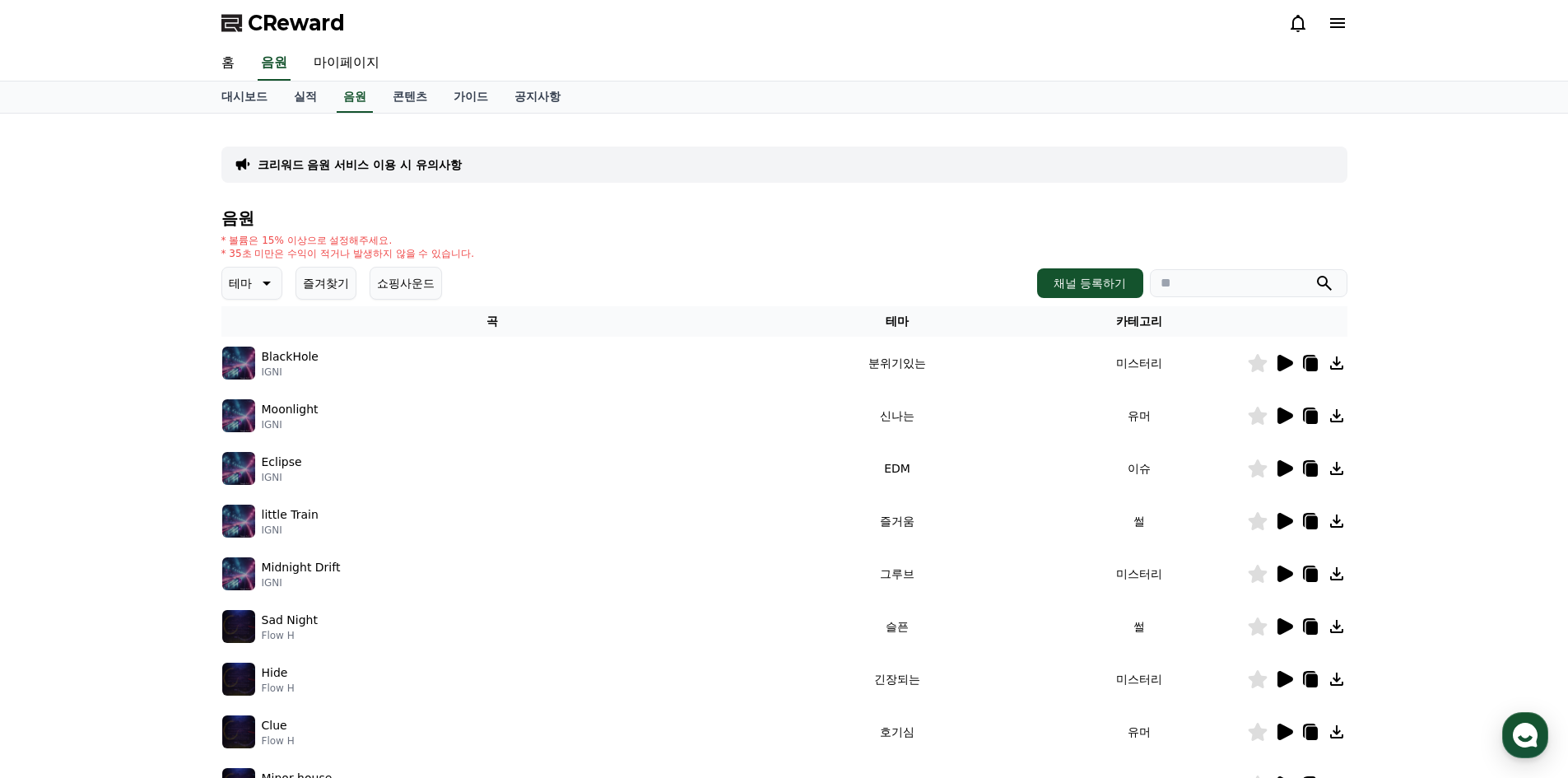
click at [1280, 359] on icon at bounding box center [1284, 363] width 16 height 16
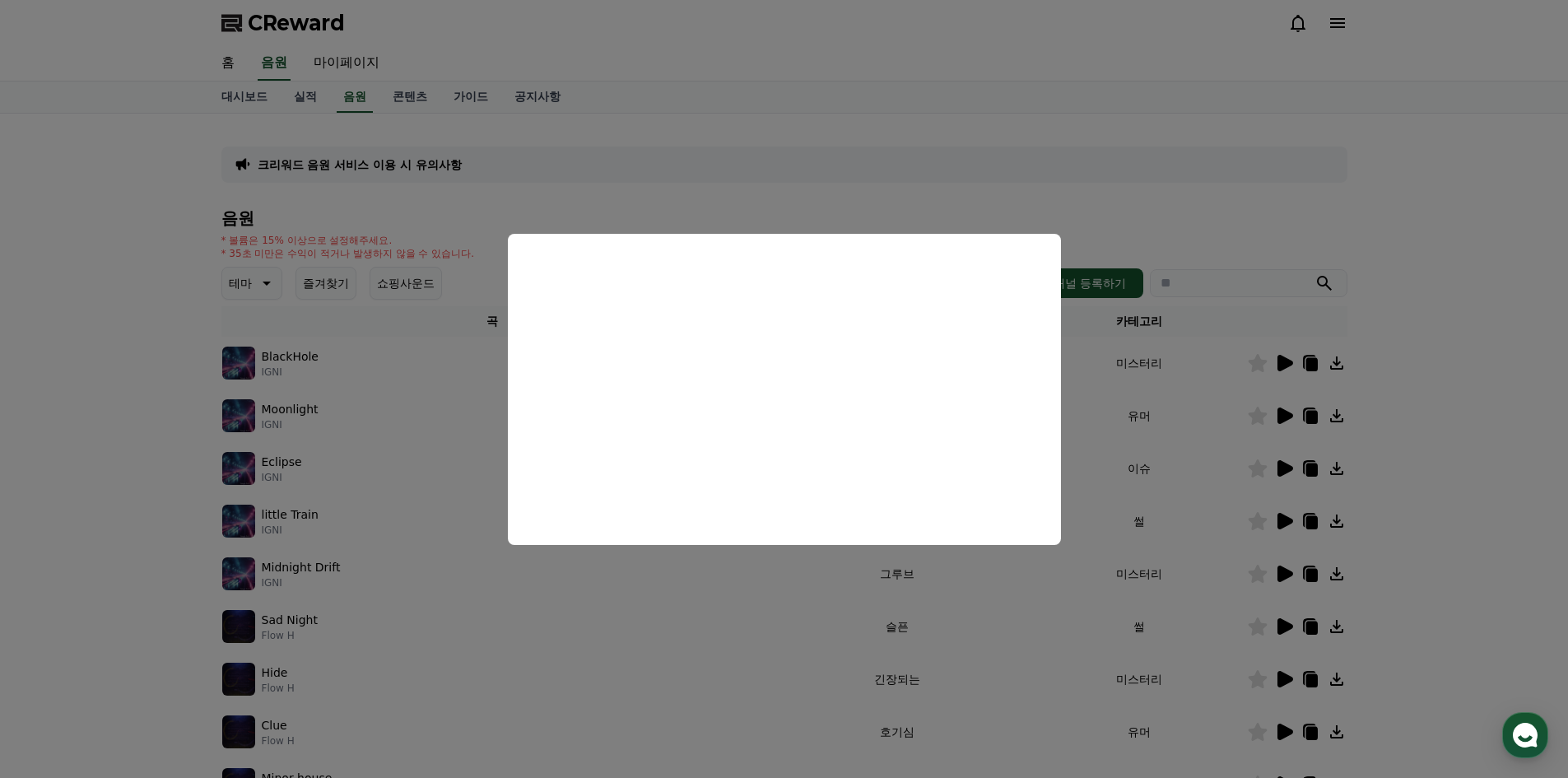
click at [387, 379] on button "close modal" at bounding box center [784, 389] width 1568 height 778
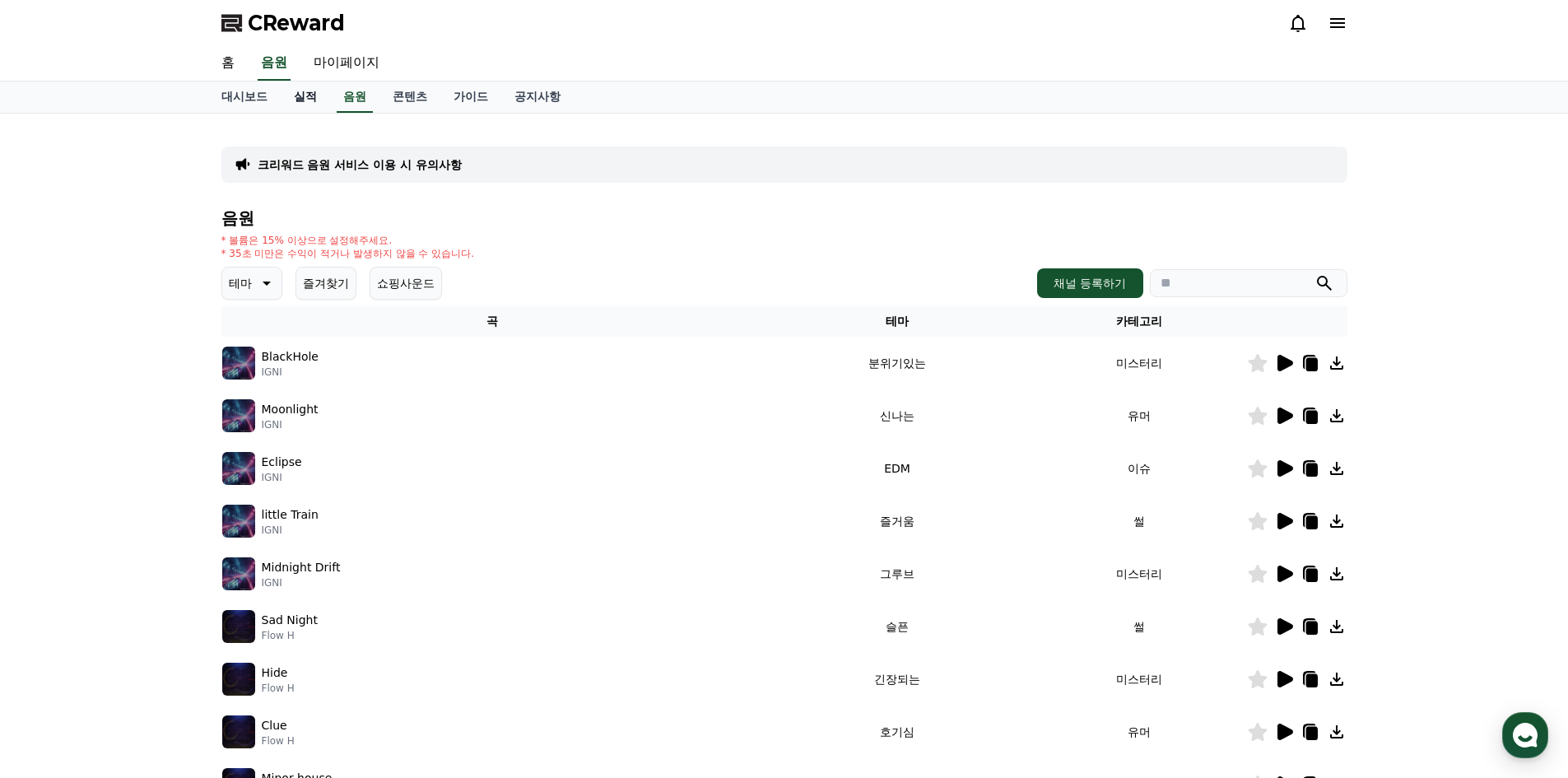
click at [300, 86] on link "실적" at bounding box center [306, 97] width 49 height 31
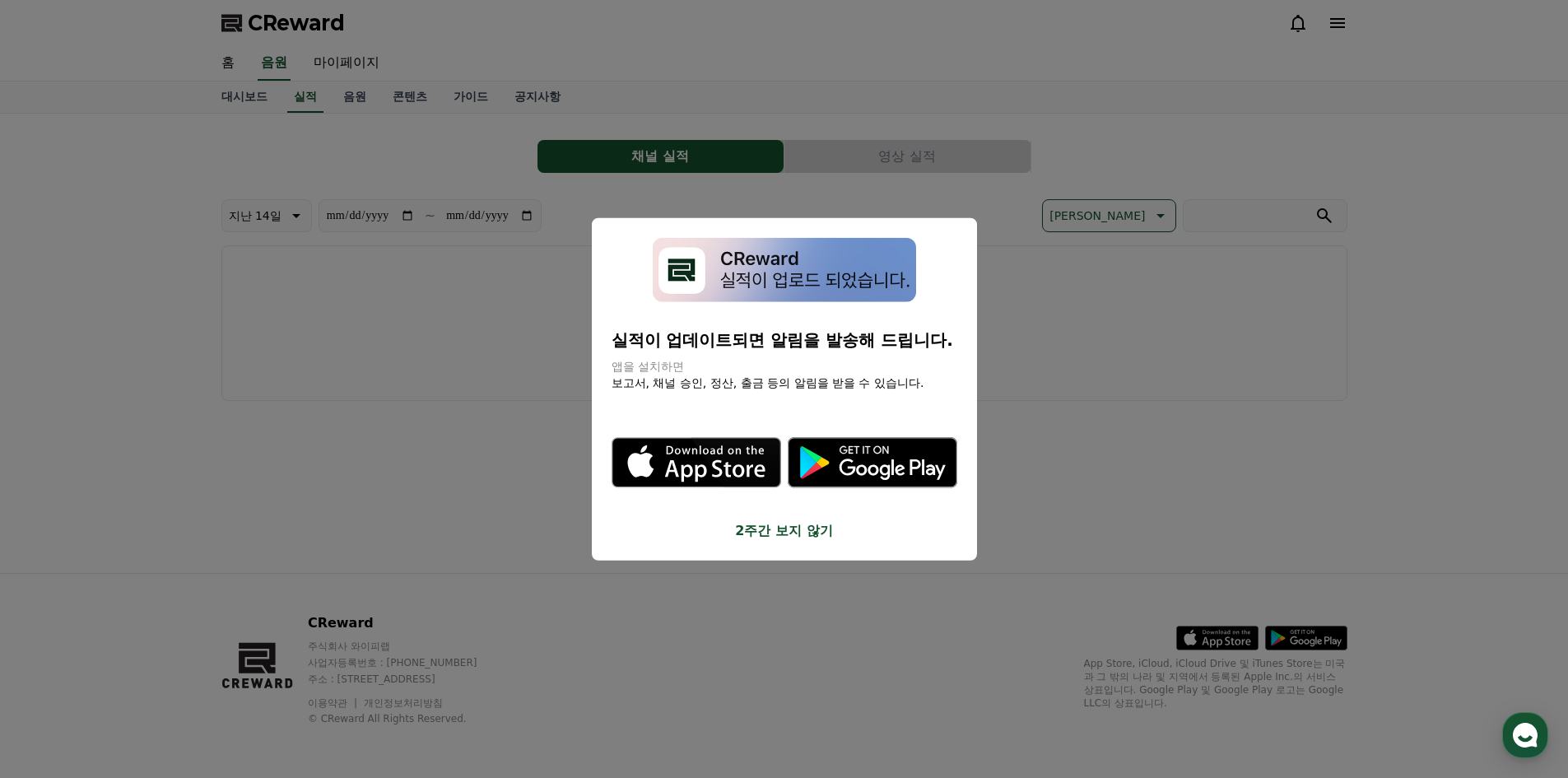
click at [804, 543] on div "실적이 업데이트되면 알림을 발송해 드립니다. 앱을 설치하면 보고서, 채널 승인, 정산, 출금 등의 알림을 받을 수 있습니다. .st0 { fi…" at bounding box center [784, 389] width 385 height 343
click at [801, 534] on button "2주간 보지 않기" at bounding box center [784, 531] width 346 height 20
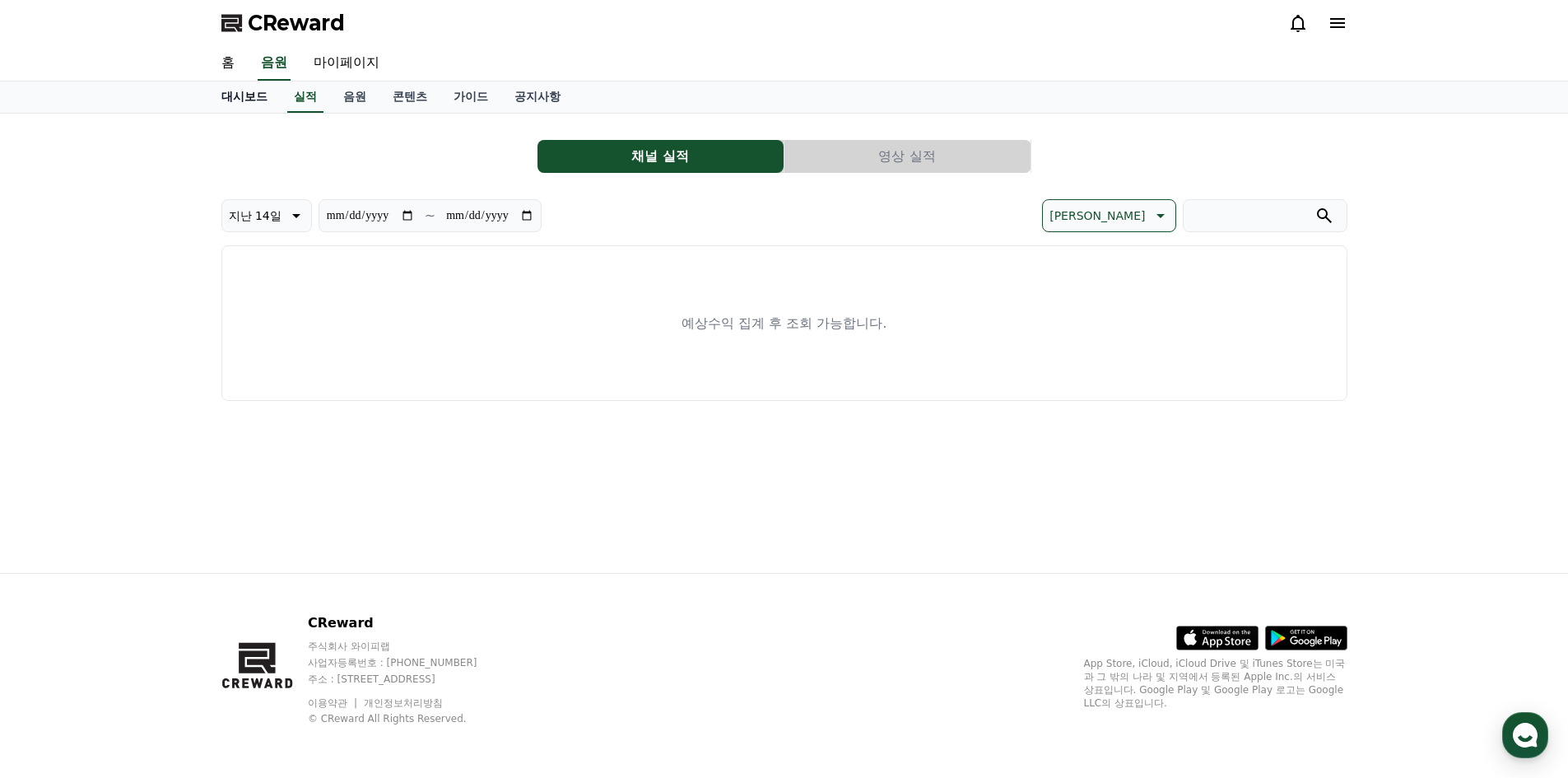
click at [275, 110] on link "대시보드" at bounding box center [244, 97] width 72 height 31
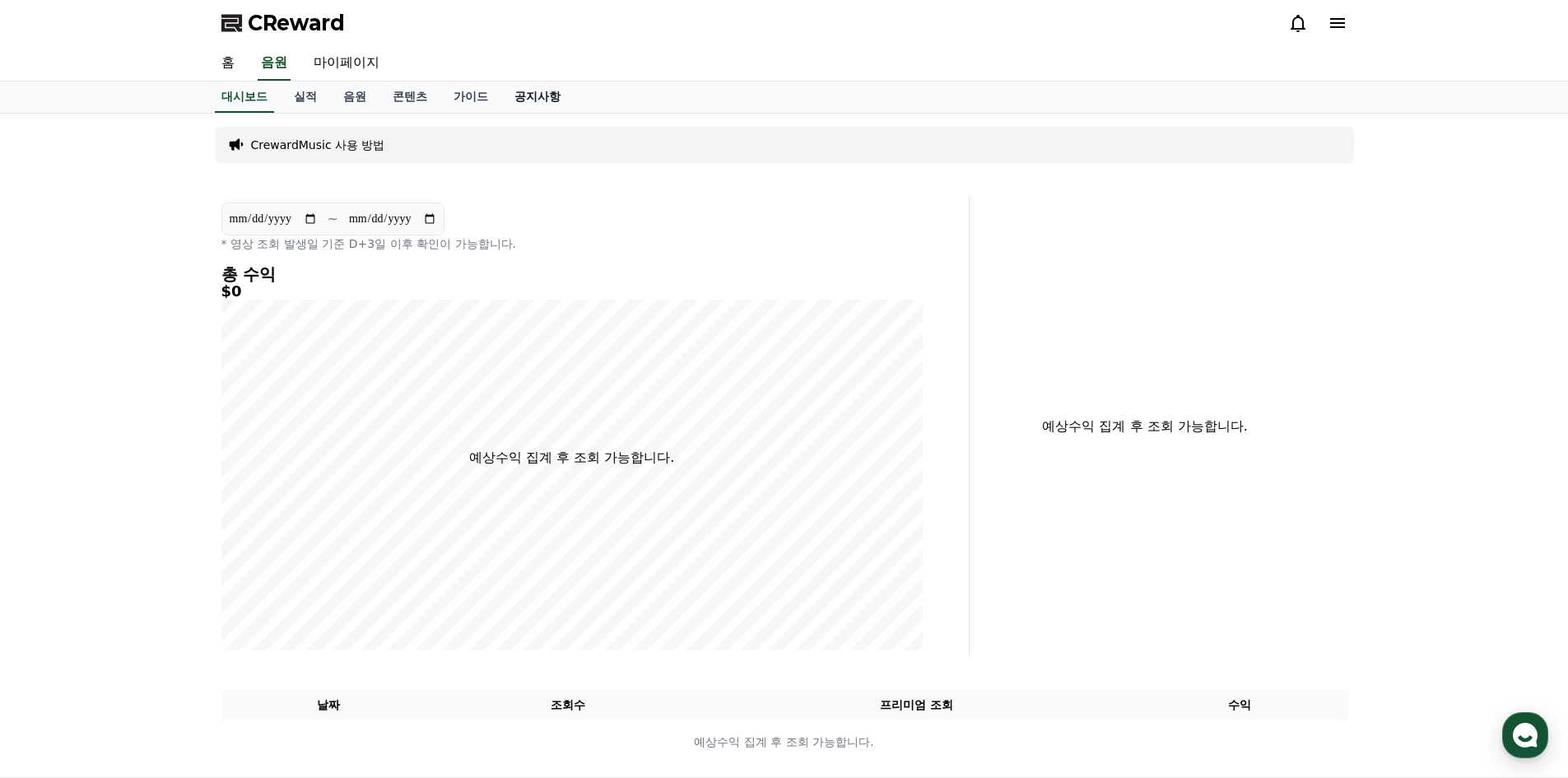
click at [544, 98] on link "공지사항" at bounding box center [536, 97] width 72 height 31
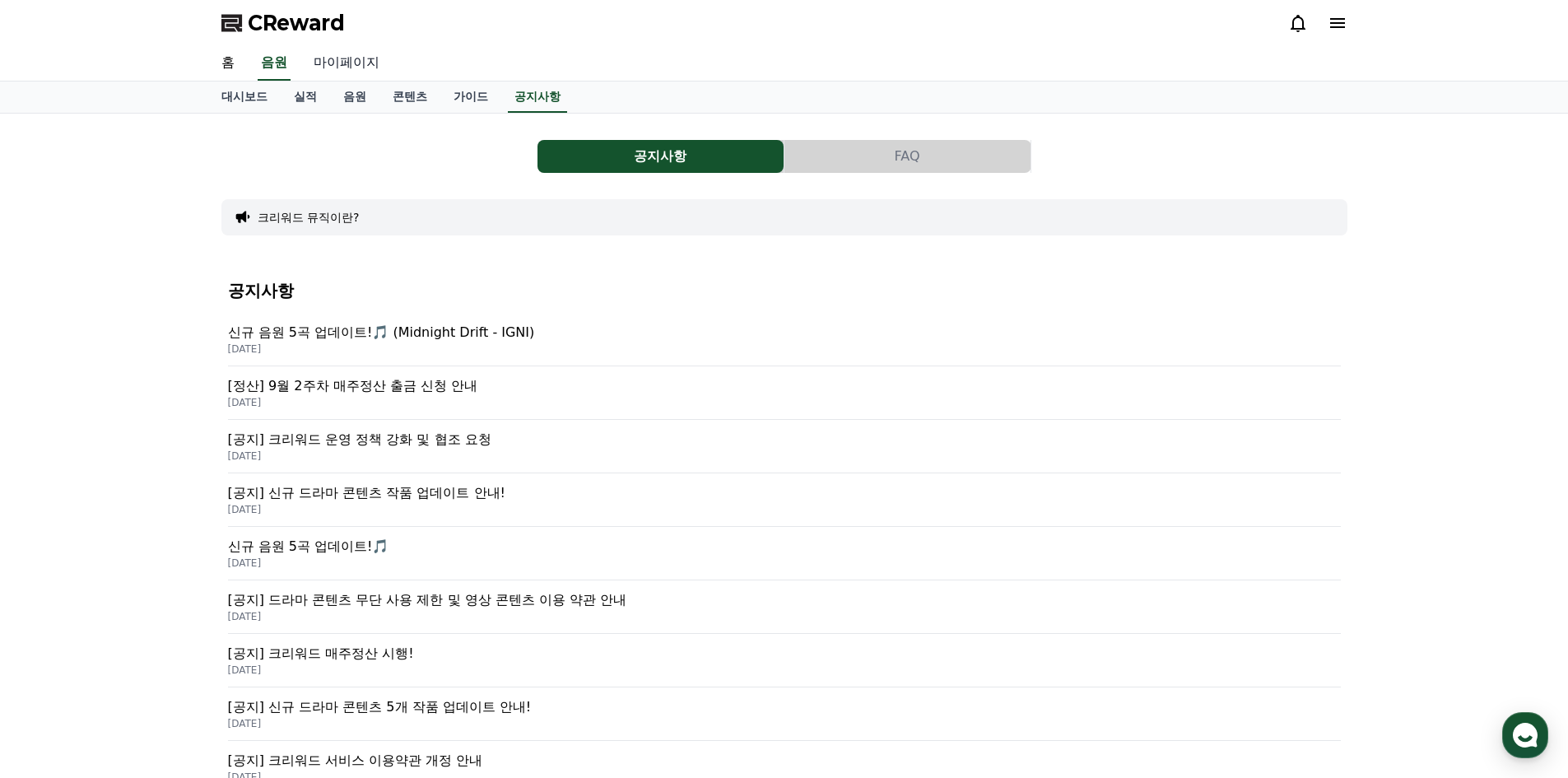
click at [339, 53] on link "마이페이지" at bounding box center [346, 64] width 92 height 35
select select "**********"
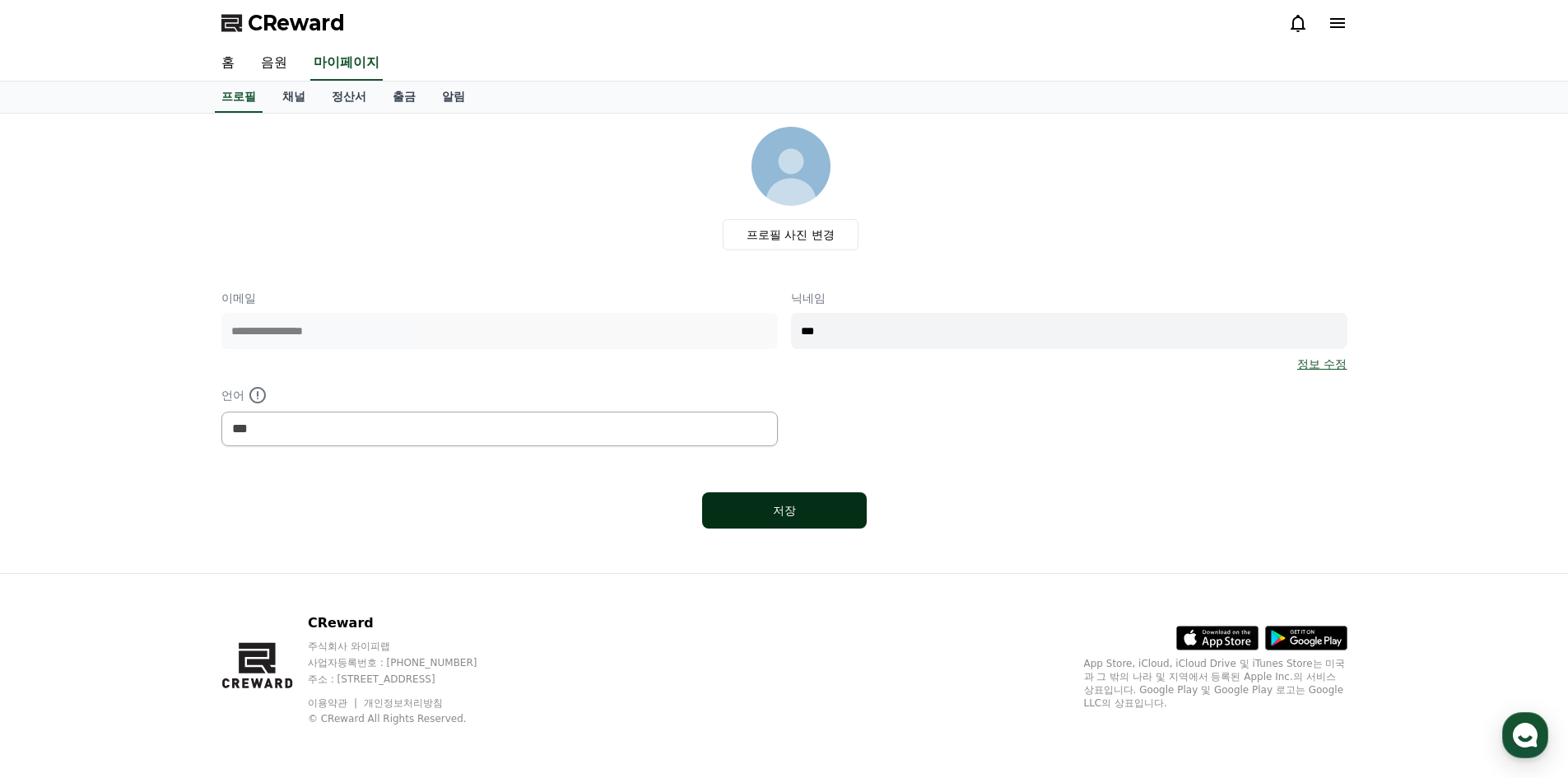
click at [862, 500] on button "저장" at bounding box center [784, 511] width 164 height 36
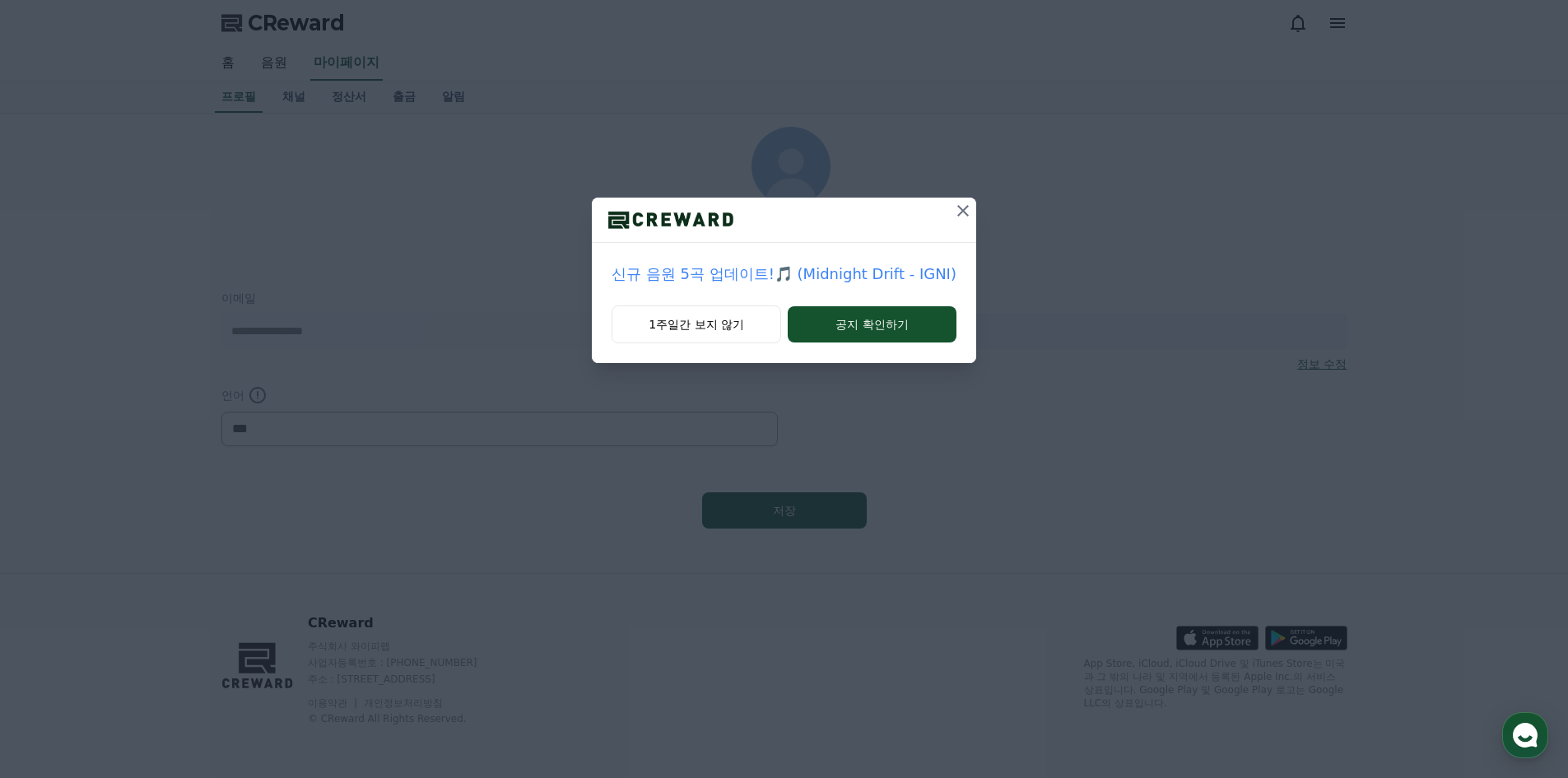
select select "**********"
click at [953, 208] on icon at bounding box center [963, 211] width 20 height 20
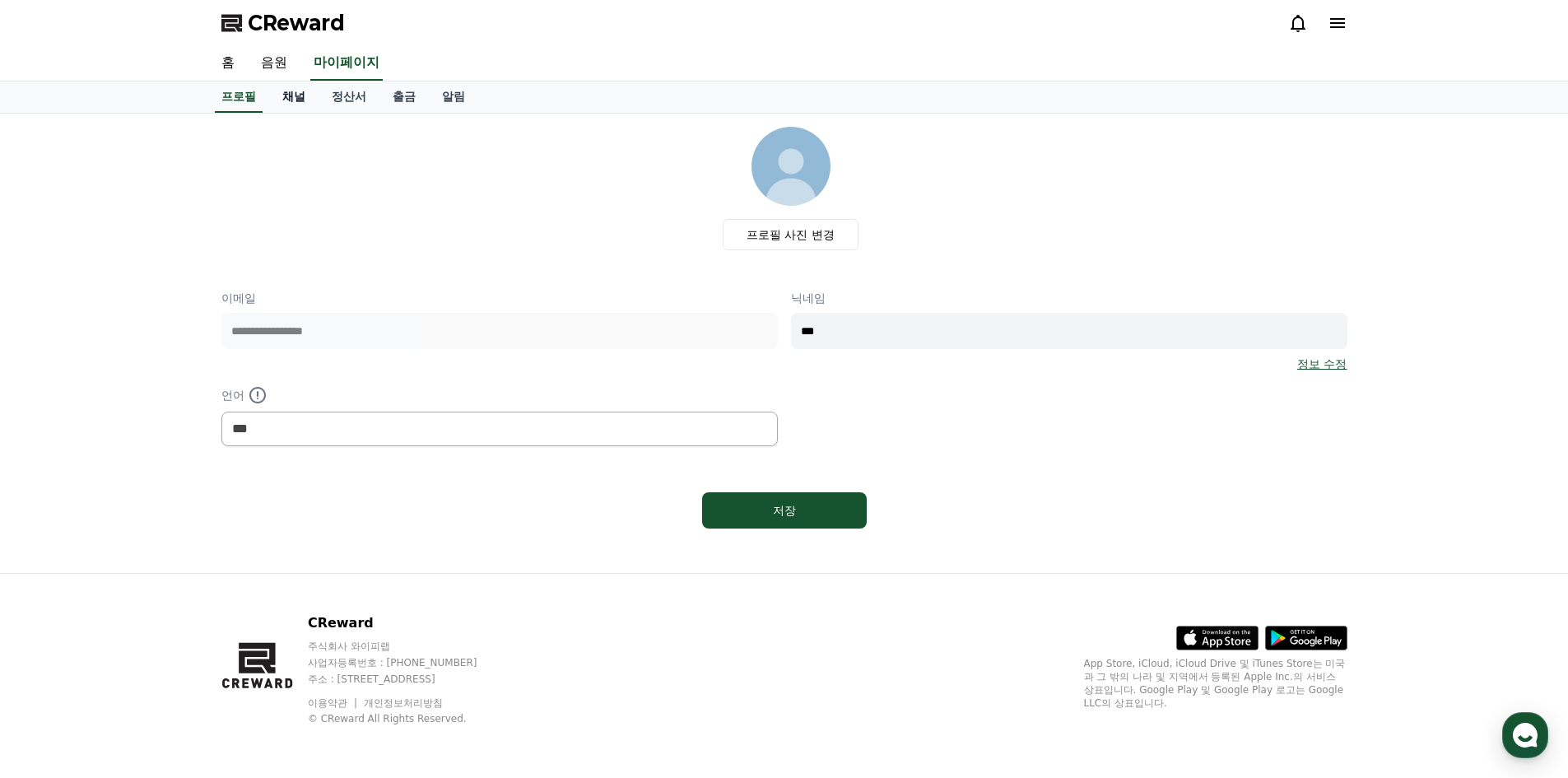
click at [296, 96] on link "채널" at bounding box center [294, 97] width 49 height 31
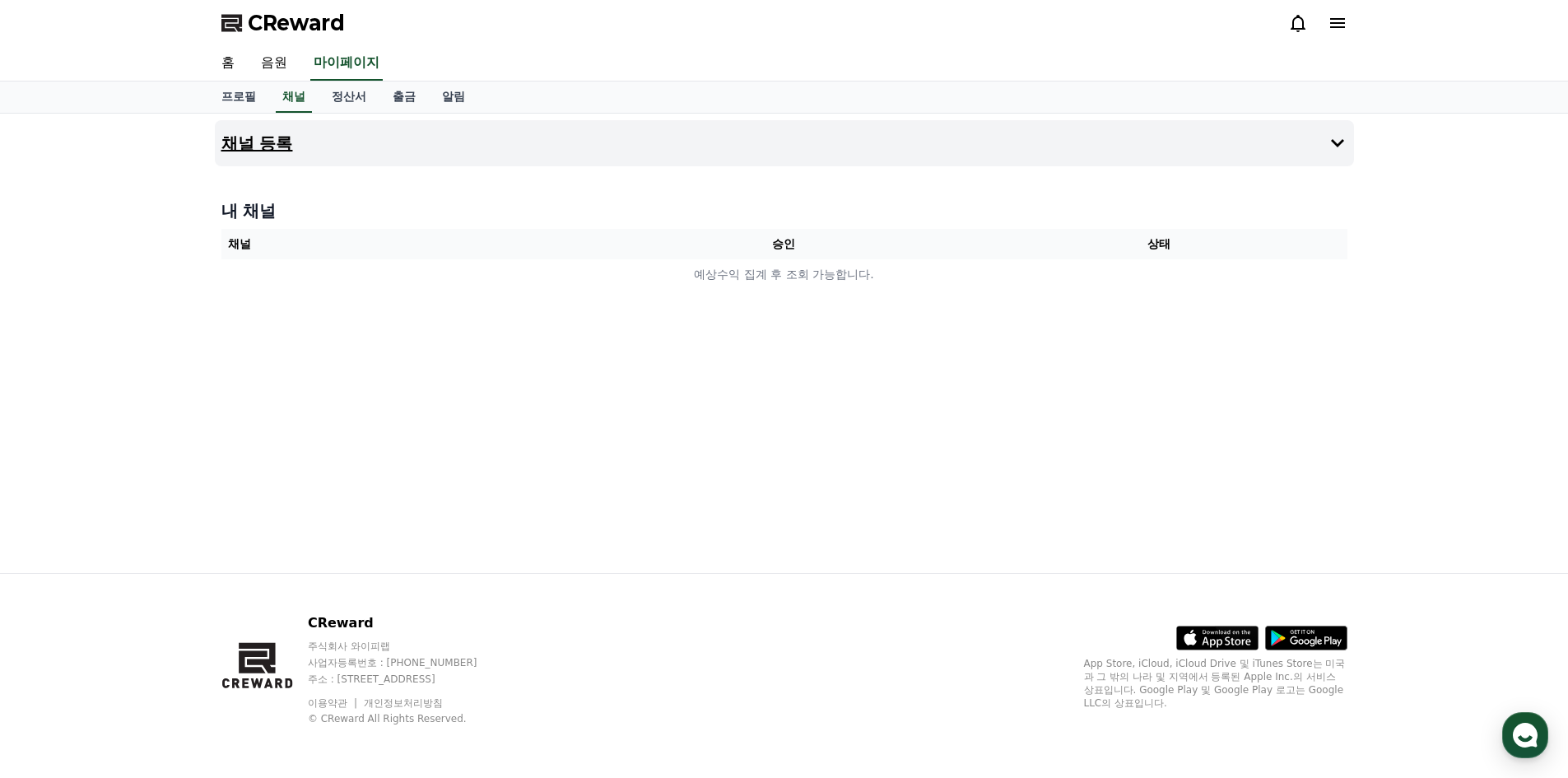
click at [473, 138] on button "채널 등록" at bounding box center [784, 143] width 1139 height 47
